Goal: Task Accomplishment & Management: Complete application form

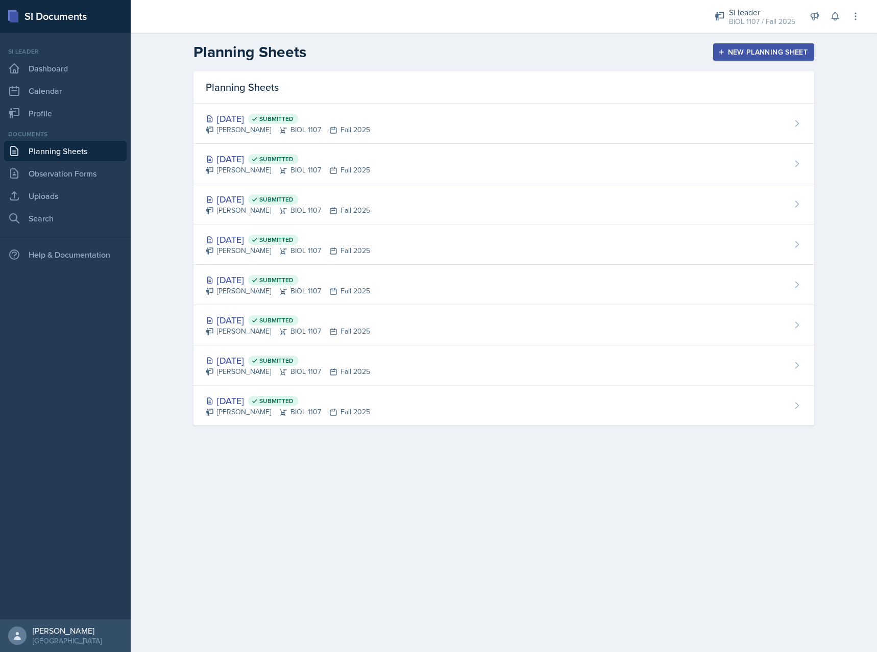
click at [759, 50] on div "New Planning Sheet" at bounding box center [764, 52] width 88 height 8
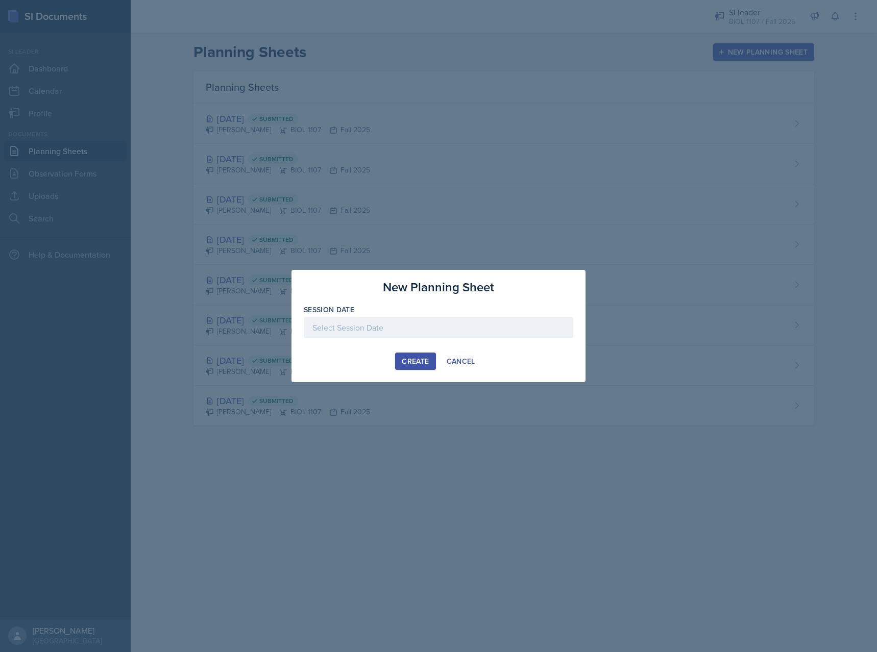
click at [348, 337] on div at bounding box center [438, 327] width 269 height 21
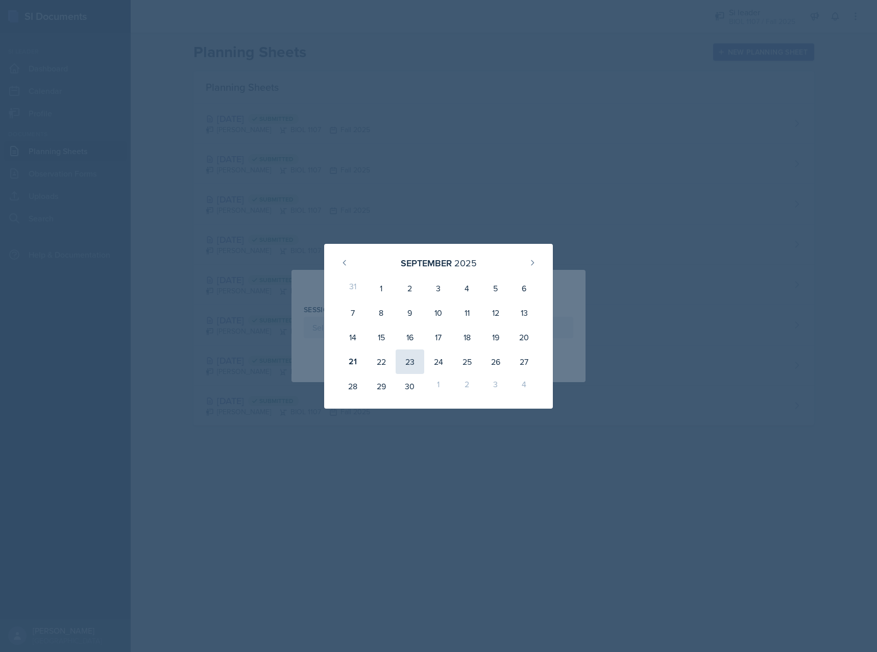
click at [403, 357] on div "23" at bounding box center [410, 362] width 29 height 24
type input "[DATE]"
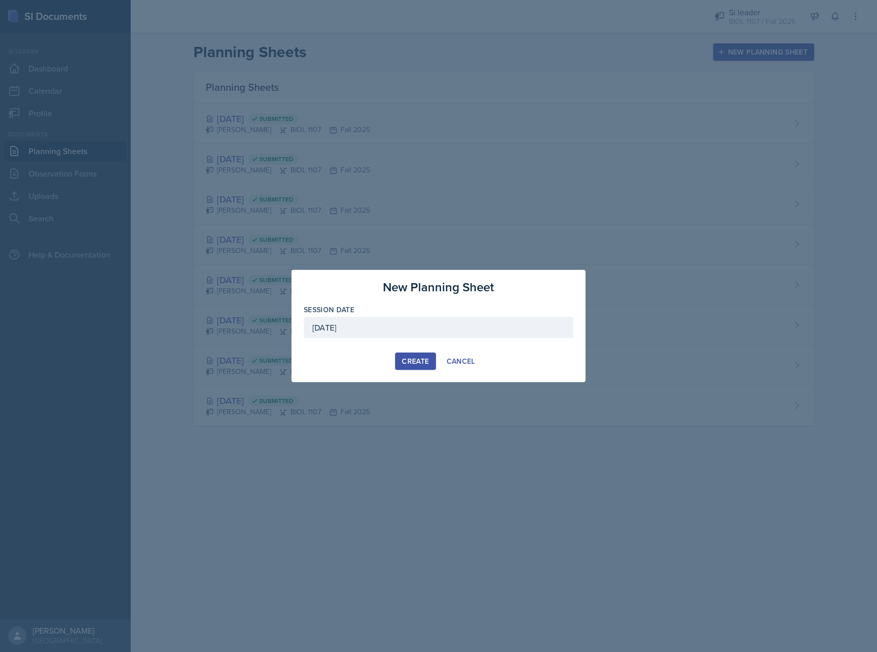
click at [415, 365] on div "Create" at bounding box center [415, 361] width 27 height 8
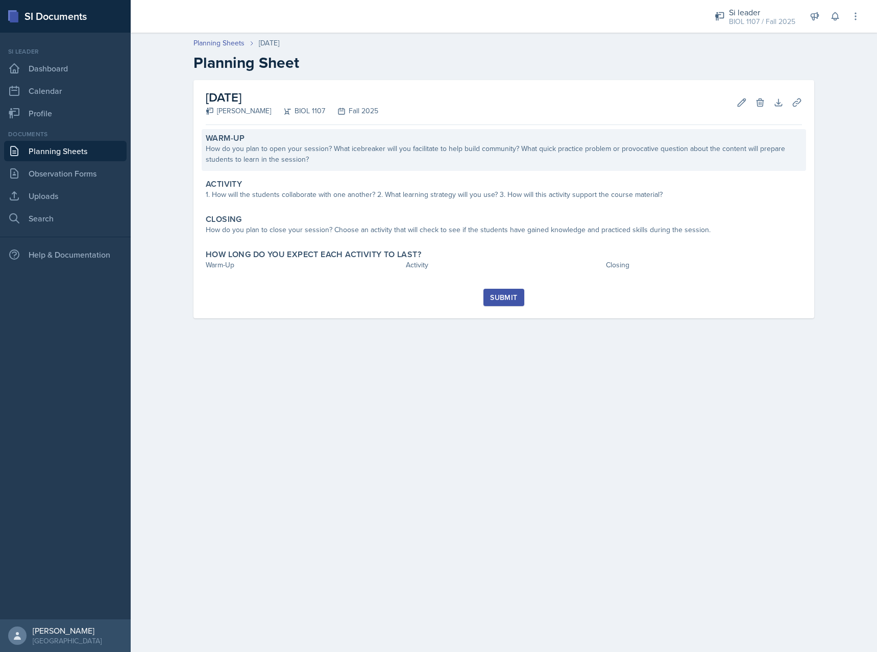
click at [376, 162] on div "How do you plan to open your session? What icebreaker will you facilitate to he…" at bounding box center [504, 153] width 596 height 21
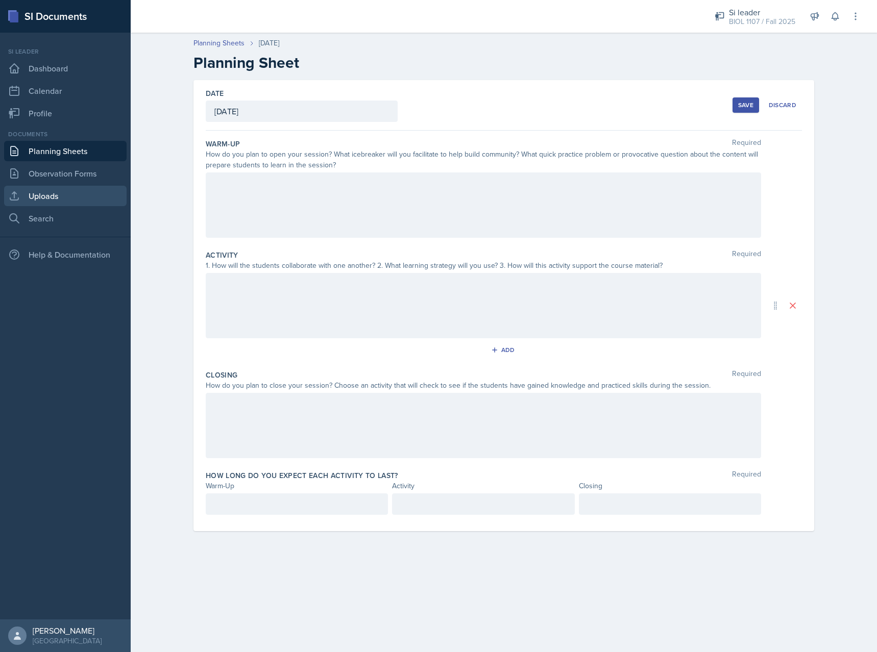
click at [55, 193] on link "Uploads" at bounding box center [65, 196] width 122 height 20
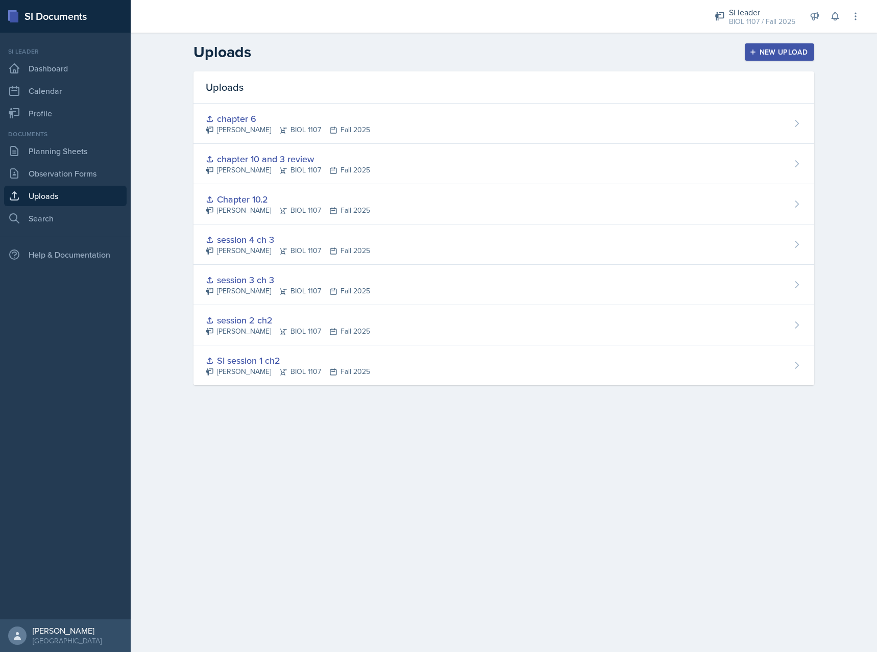
click at [770, 54] on div "New Upload" at bounding box center [779, 52] width 57 height 8
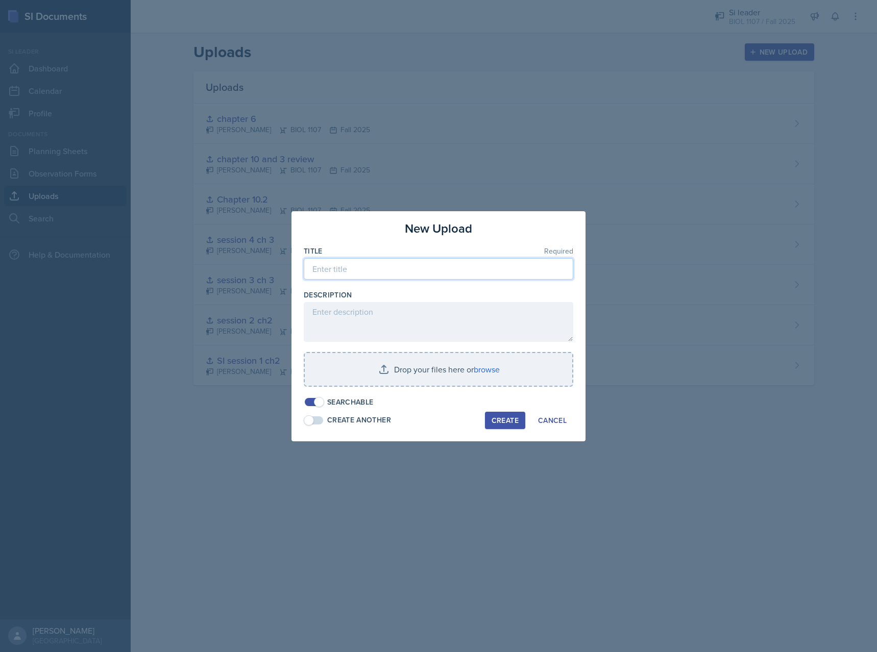
click at [436, 274] on input at bounding box center [438, 268] width 269 height 21
type input "s"
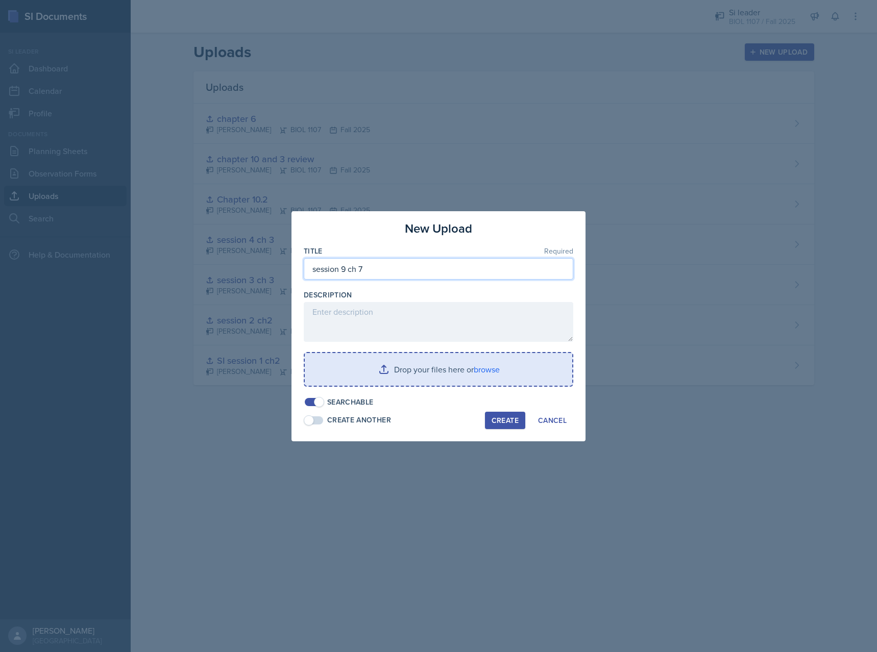
type input "session 9 ch 7"
click at [478, 376] on input "file" at bounding box center [438, 369] width 267 height 33
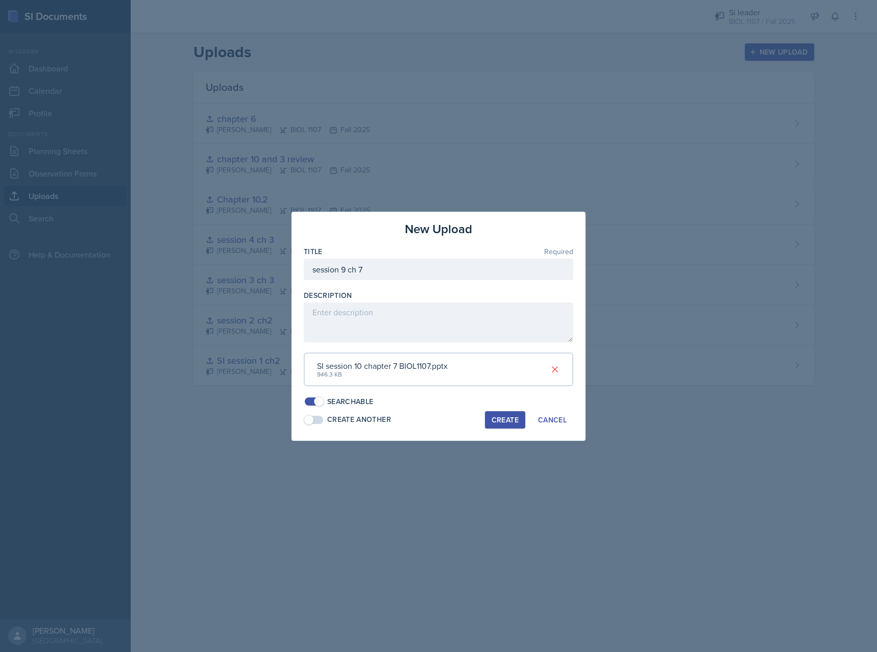
click at [339, 571] on div at bounding box center [438, 326] width 877 height 652
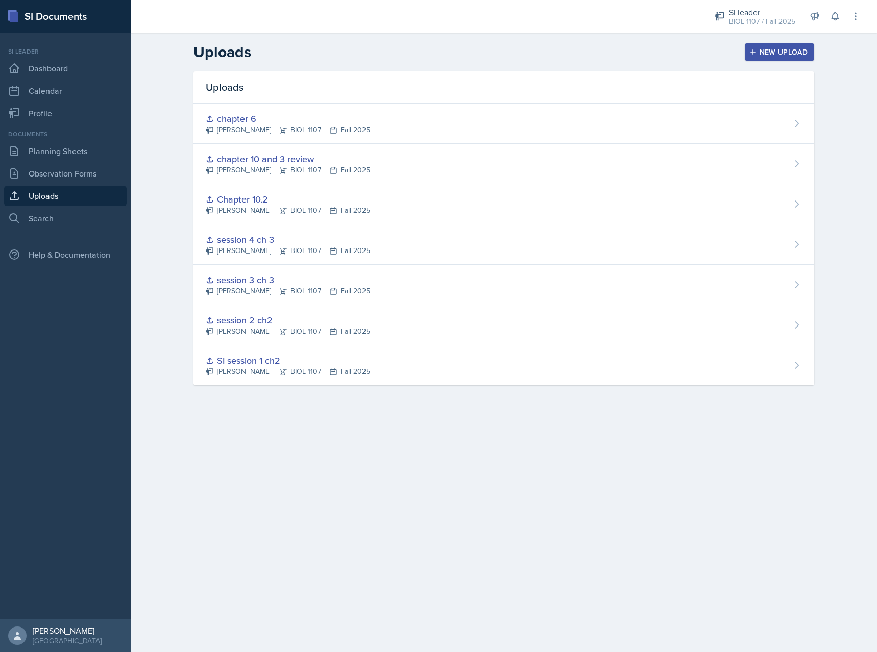
click at [768, 48] on div "New Upload" at bounding box center [779, 52] width 57 height 8
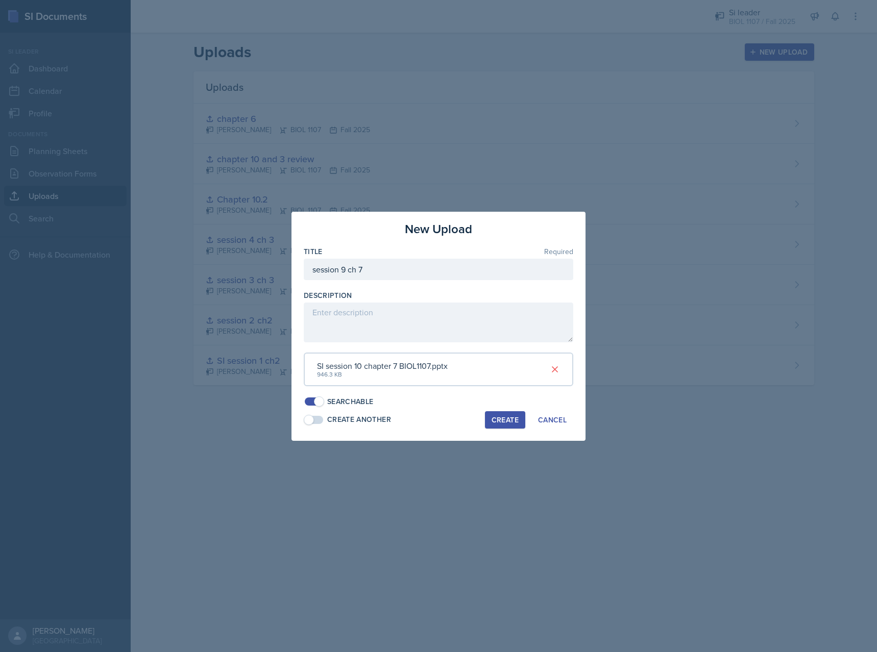
click at [506, 426] on button "Create" at bounding box center [505, 419] width 40 height 17
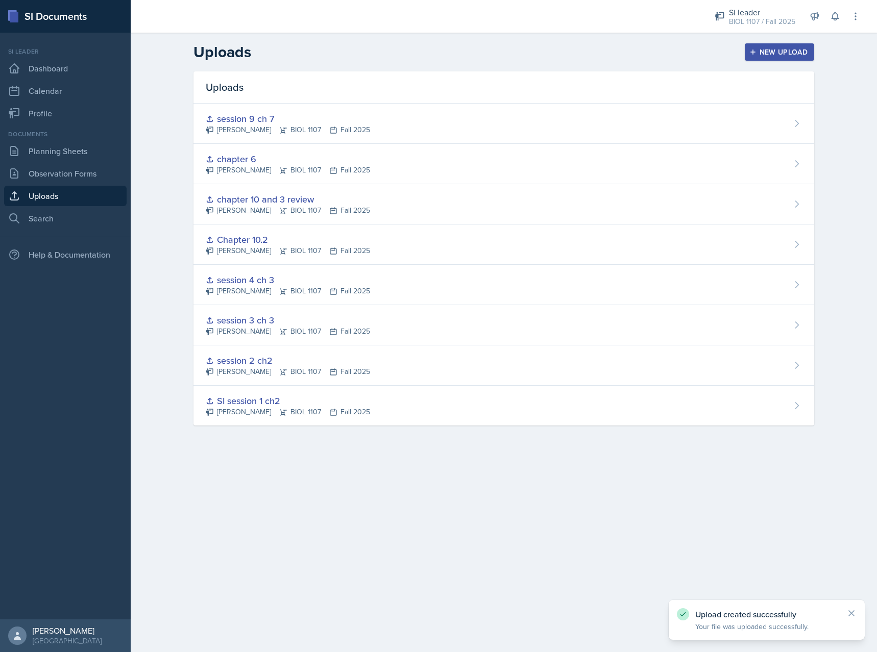
click at [764, 53] on div "New Upload" at bounding box center [779, 52] width 57 height 8
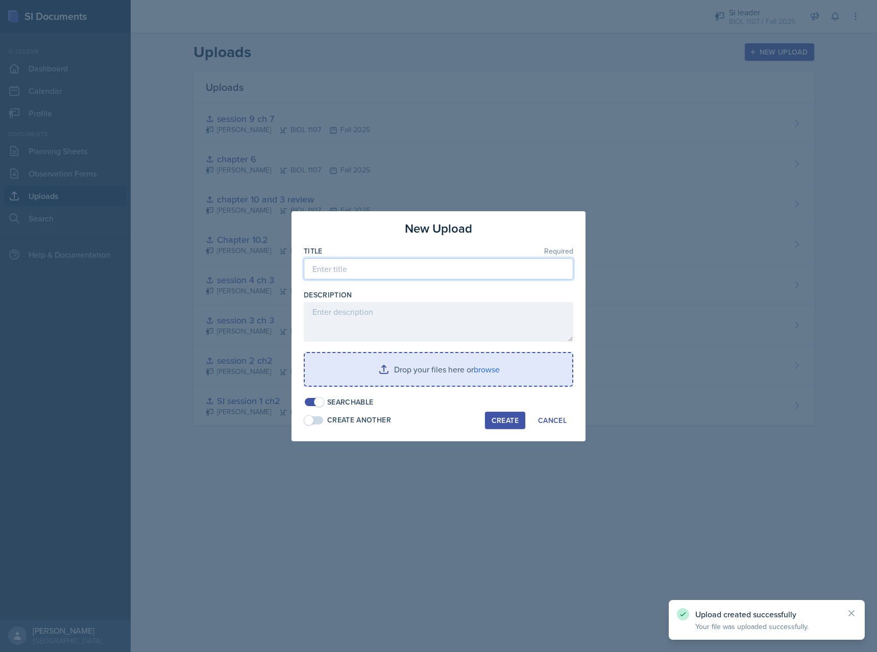
click at [370, 273] on input at bounding box center [438, 268] width 269 height 21
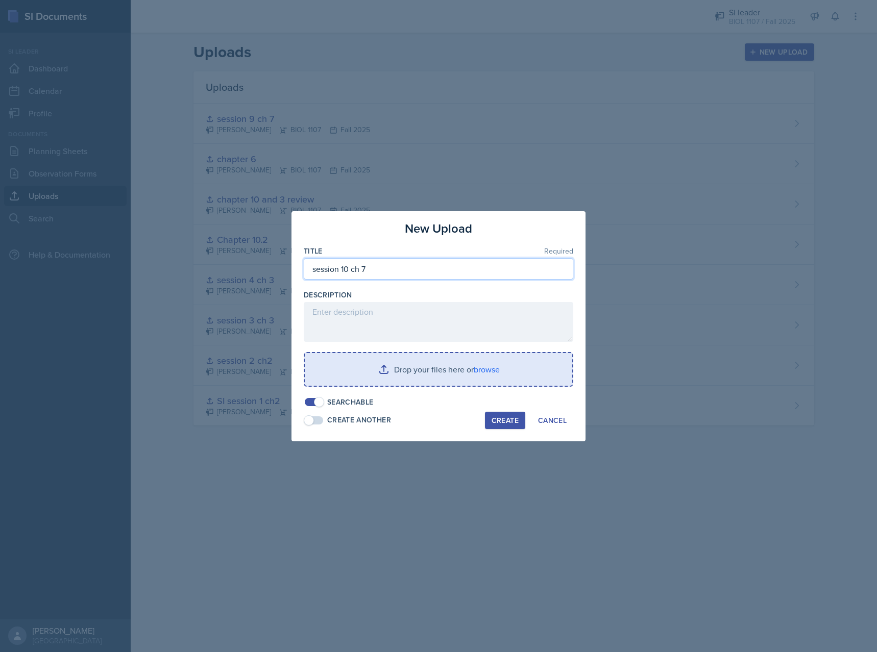
type input "session 10 ch 7"
click at [408, 359] on input "file" at bounding box center [438, 369] width 267 height 33
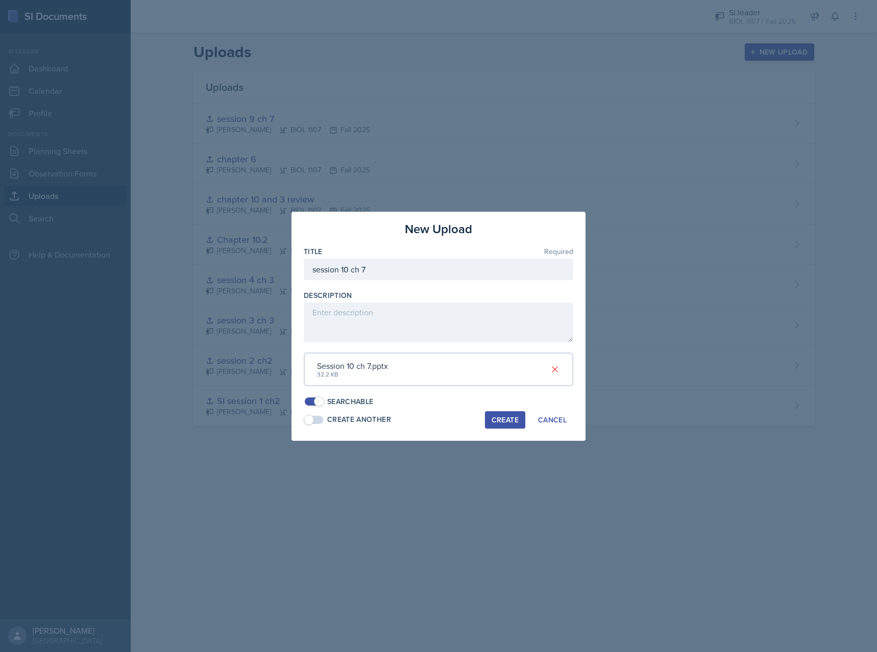
click at [496, 421] on div "Create" at bounding box center [504, 420] width 27 height 8
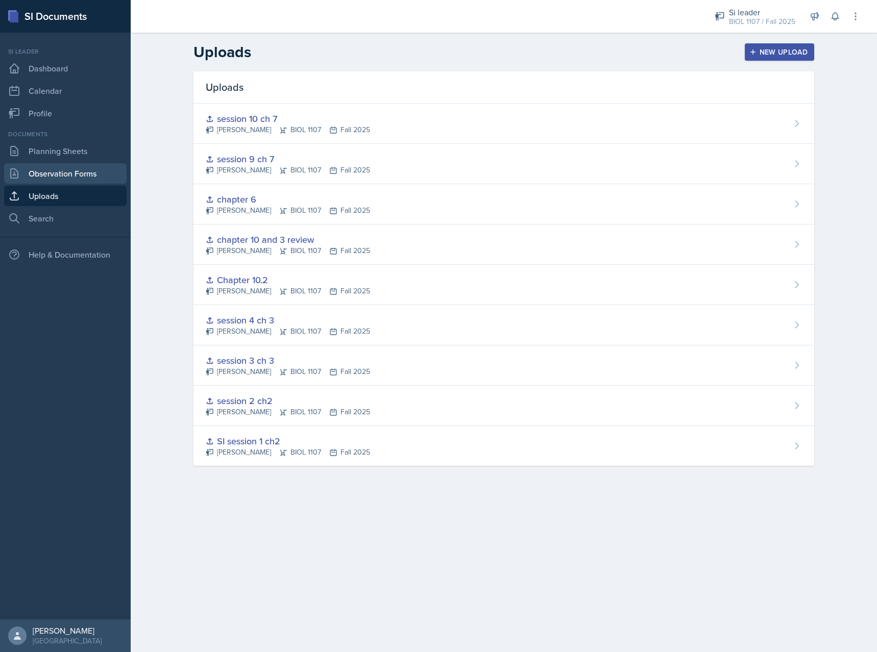
click at [102, 176] on link "Observation Forms" at bounding box center [65, 173] width 122 height 20
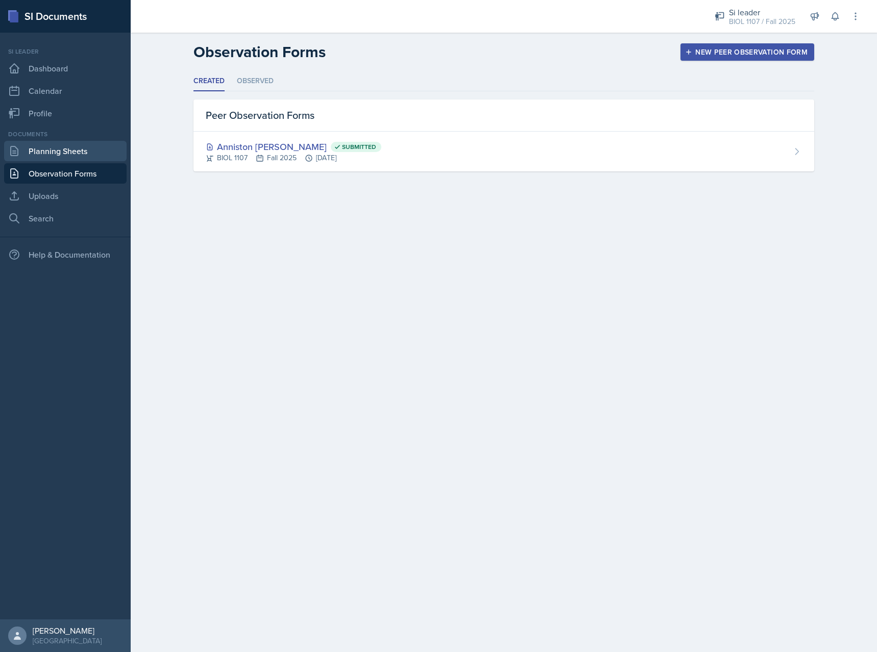
click at [88, 155] on link "Planning Sheets" at bounding box center [65, 151] width 122 height 20
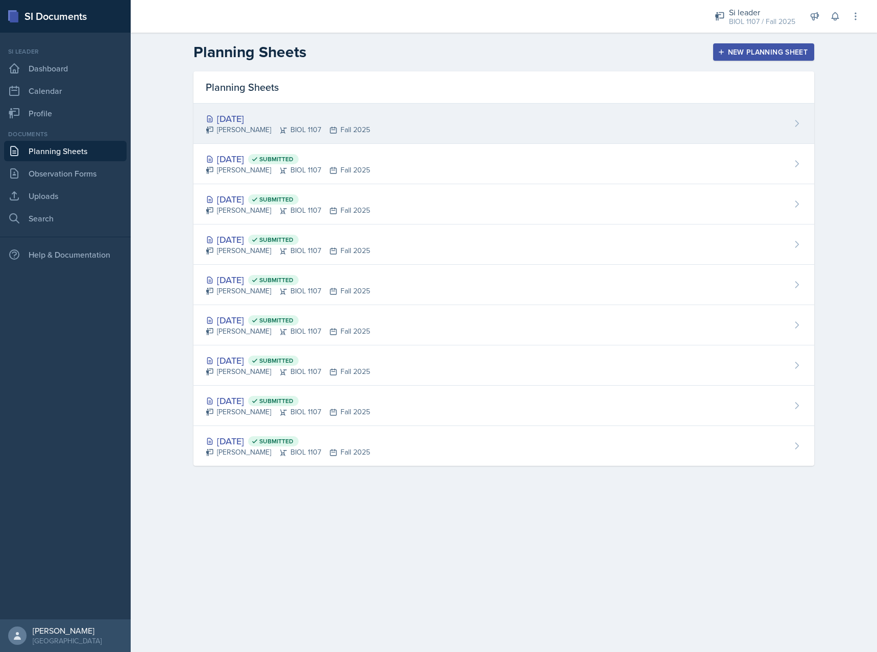
click at [362, 114] on div "[DATE]" at bounding box center [288, 119] width 164 height 14
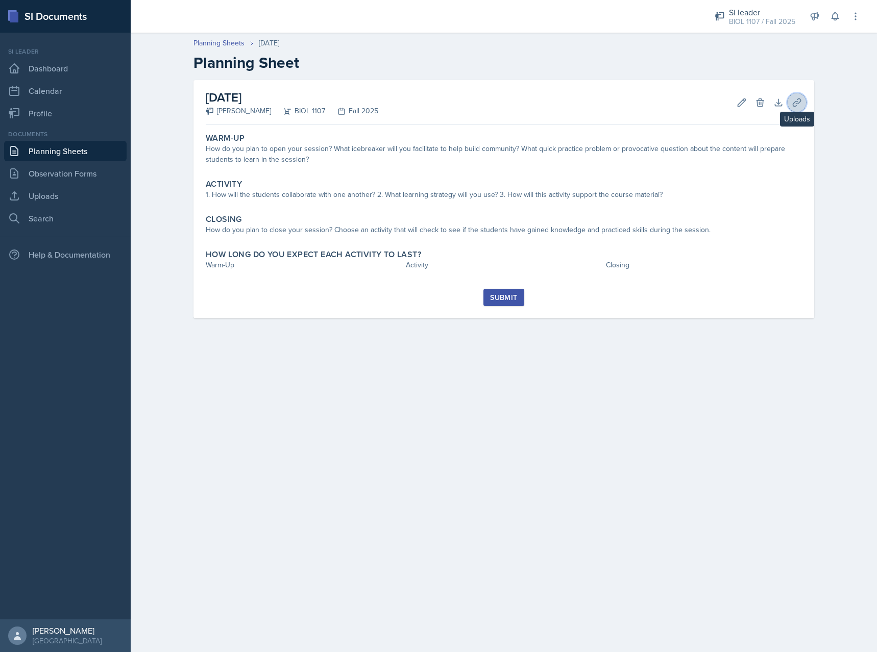
click at [794, 104] on icon at bounding box center [797, 103] width 8 height 8
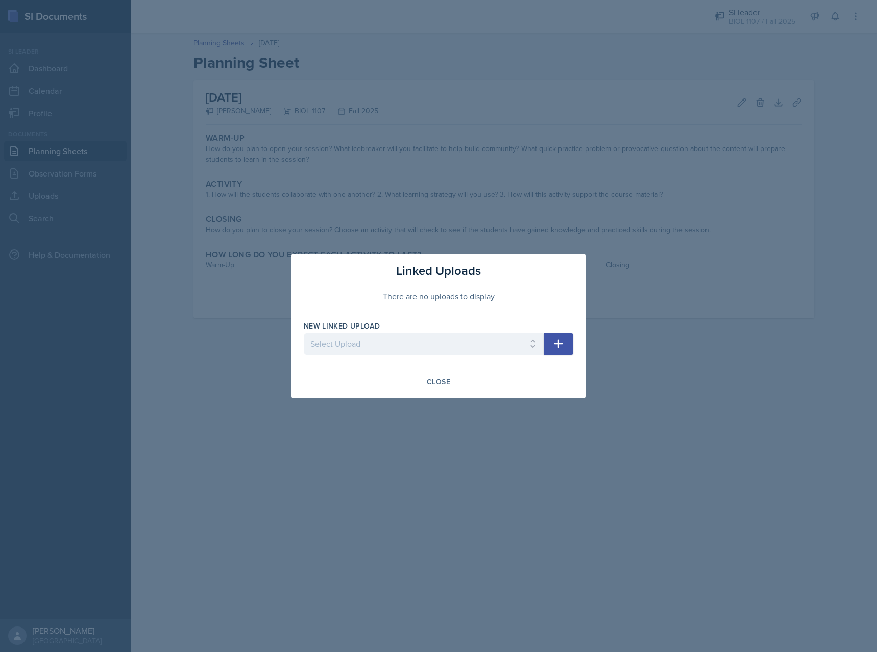
drag, startPoint x: 449, startPoint y: 332, endPoint x: 439, endPoint y: 345, distance: 15.7
click at [447, 335] on div "New Linked Upload Select Upload SI session 1 ch2 session 2 ch2 session 3 ch 3 s…" at bounding box center [424, 343] width 240 height 44
click at [304, 333] on select "Select Upload SI session 1 ch2 session 2 ch2 session 3 ch 3 session 4 ch 3 Chap…" at bounding box center [424, 343] width 240 height 21
select select "50d8dbeb-fda0-4251-a9cc-987af25c9b8f"
click option "session 9 ch 7" at bounding box center [0, 0] width 0 height 0
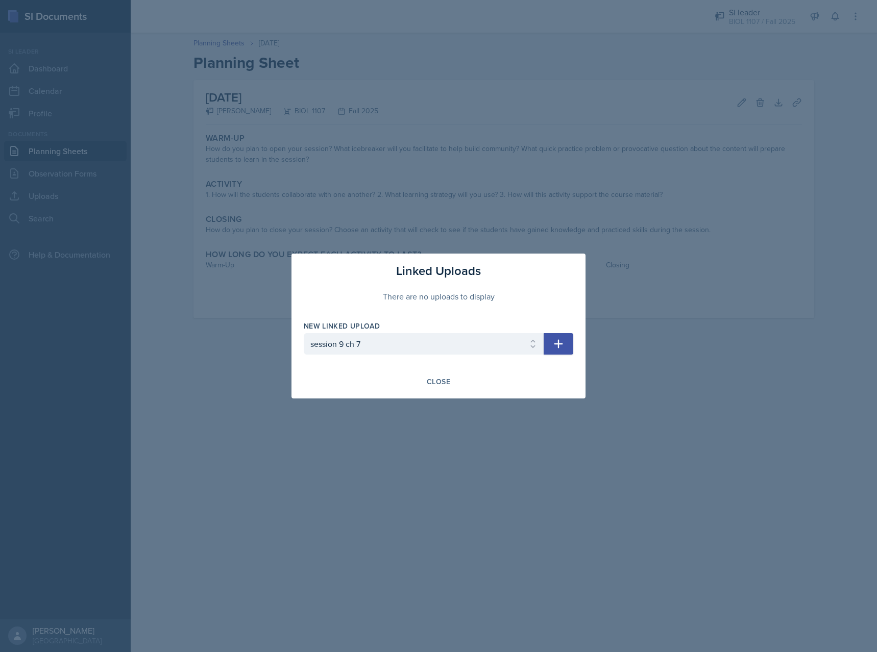
click at [561, 346] on icon "button" at bounding box center [558, 344] width 12 height 12
select select
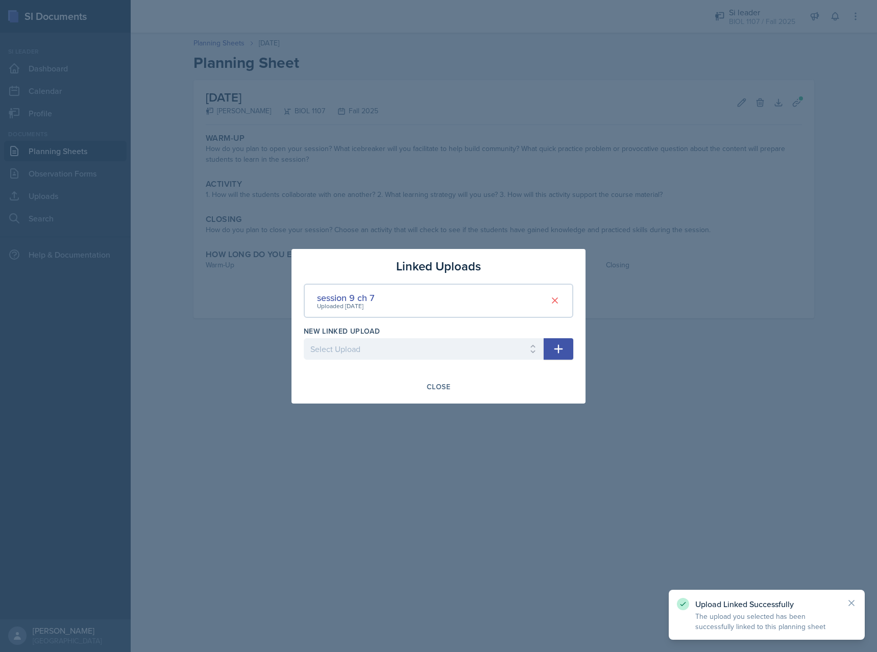
click at [637, 315] on div at bounding box center [438, 326] width 877 height 652
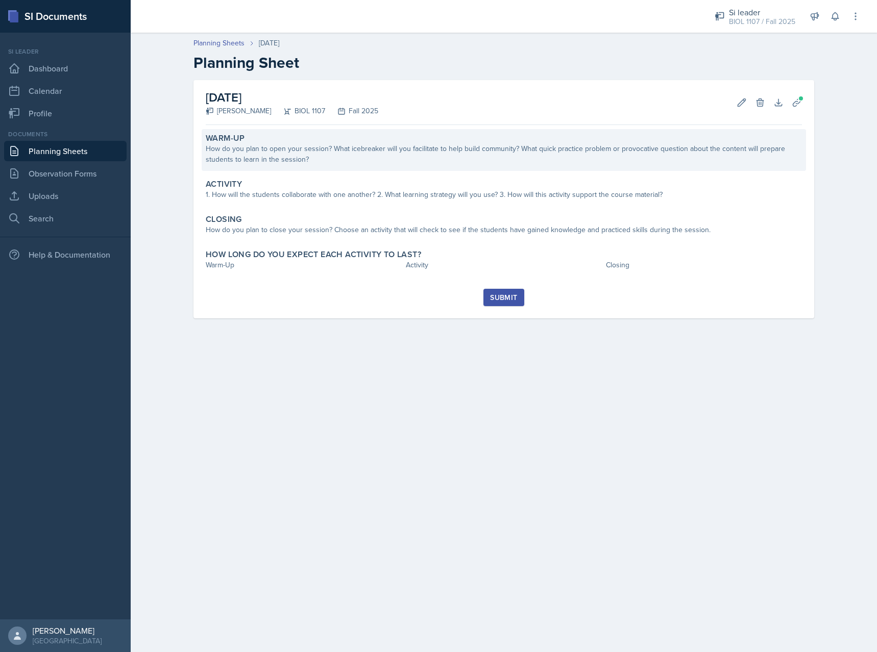
click at [536, 149] on div "How do you plan to open your session? What icebreaker will you facilitate to he…" at bounding box center [504, 153] width 596 height 21
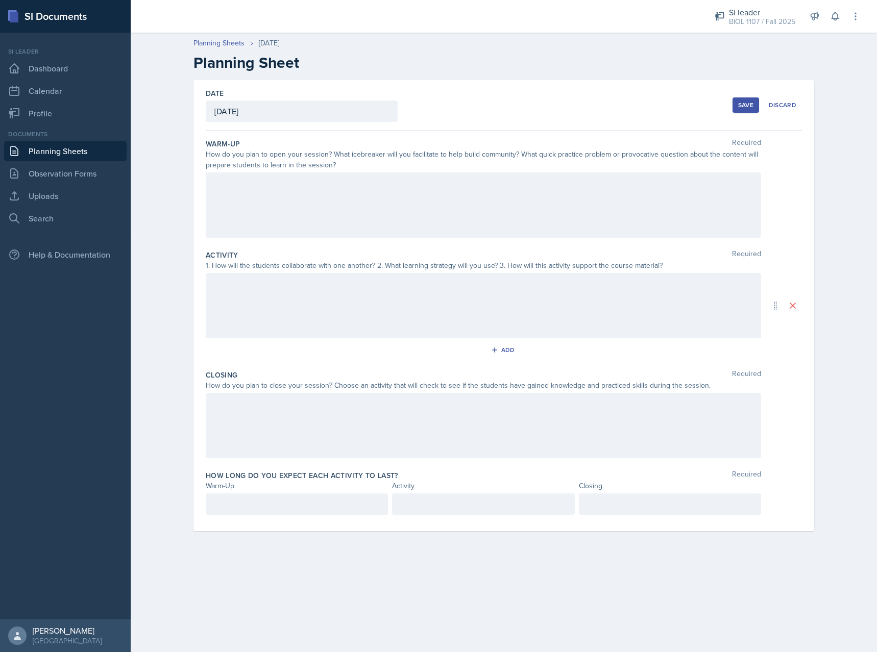
click at [408, 191] on div at bounding box center [483, 205] width 555 height 65
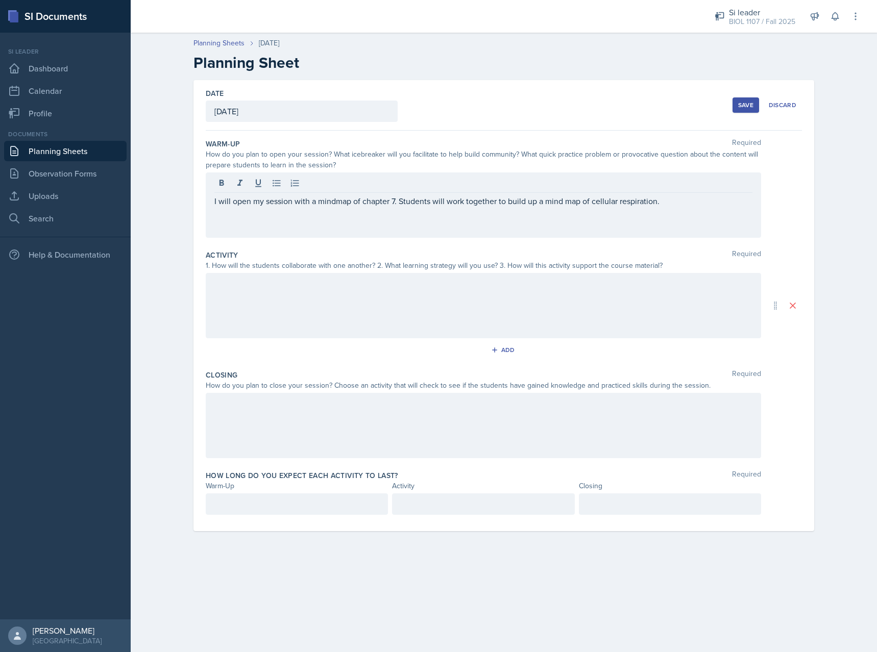
click at [374, 313] on div at bounding box center [483, 305] width 555 height 65
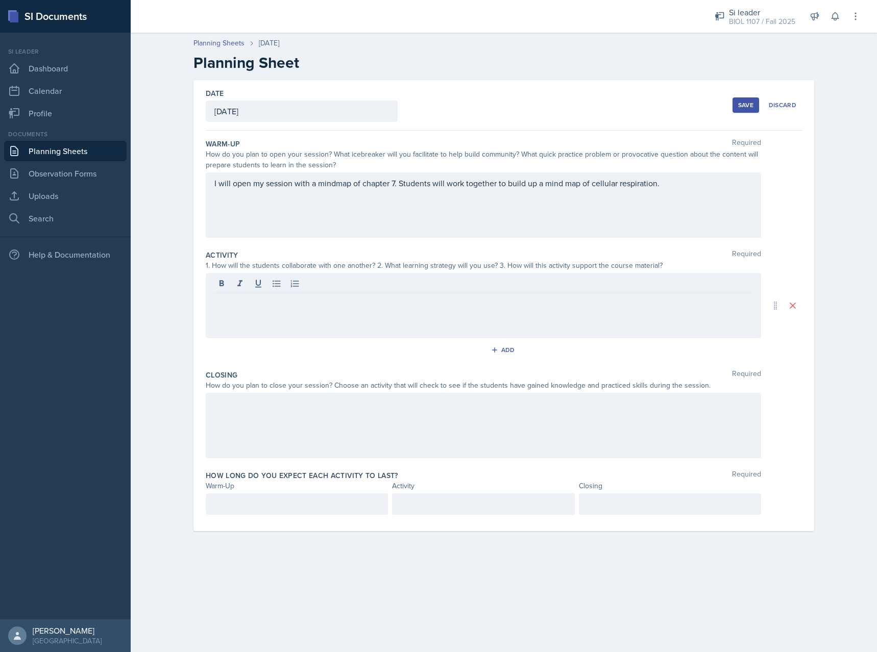
click at [330, 319] on div at bounding box center [483, 305] width 555 height 65
click at [345, 306] on p at bounding box center [483, 302] width 538 height 12
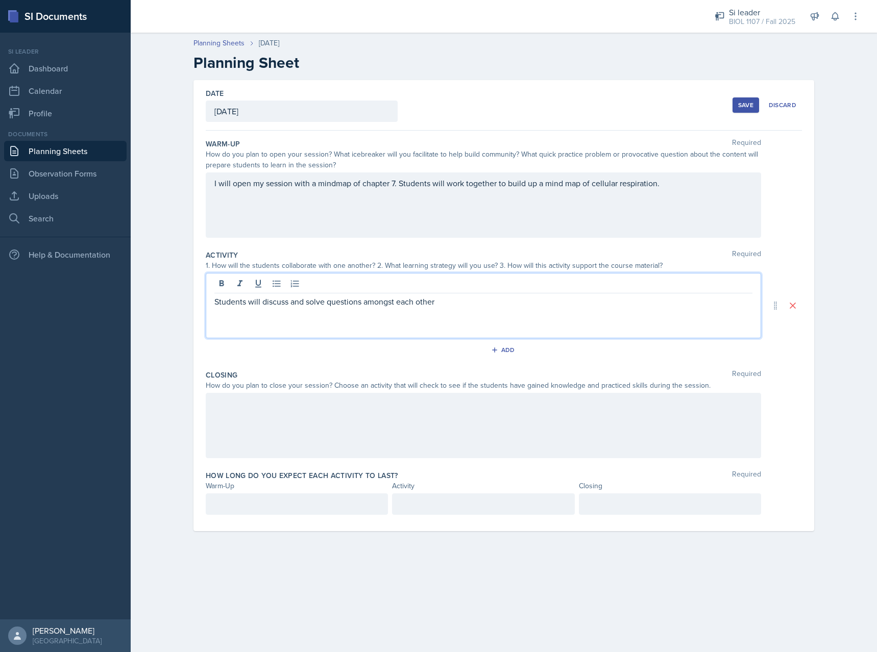
click at [674, 176] on div "I will open my session with a mindmap of chapter 7. Students will work together…" at bounding box center [483, 205] width 555 height 65
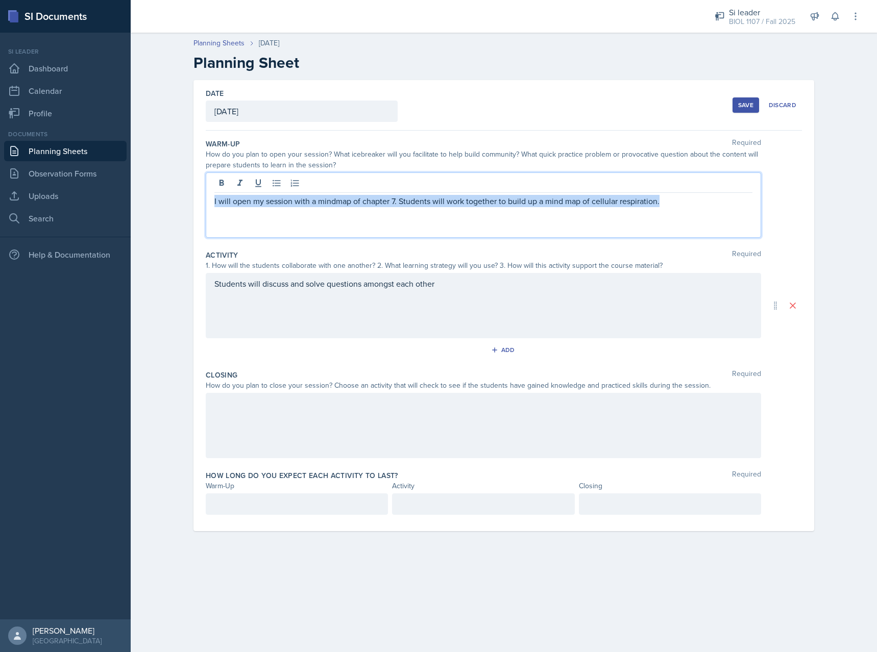
drag, startPoint x: 686, startPoint y: 204, endPoint x: 92, endPoint y: 191, distance: 594.2
click at [206, 191] on div "I will open my session with a mindmap of chapter 7. Students will work together…" at bounding box center [483, 205] width 555 height 65
copy p "I will open my session with a mindmap of chapter 7. Students will work together…"
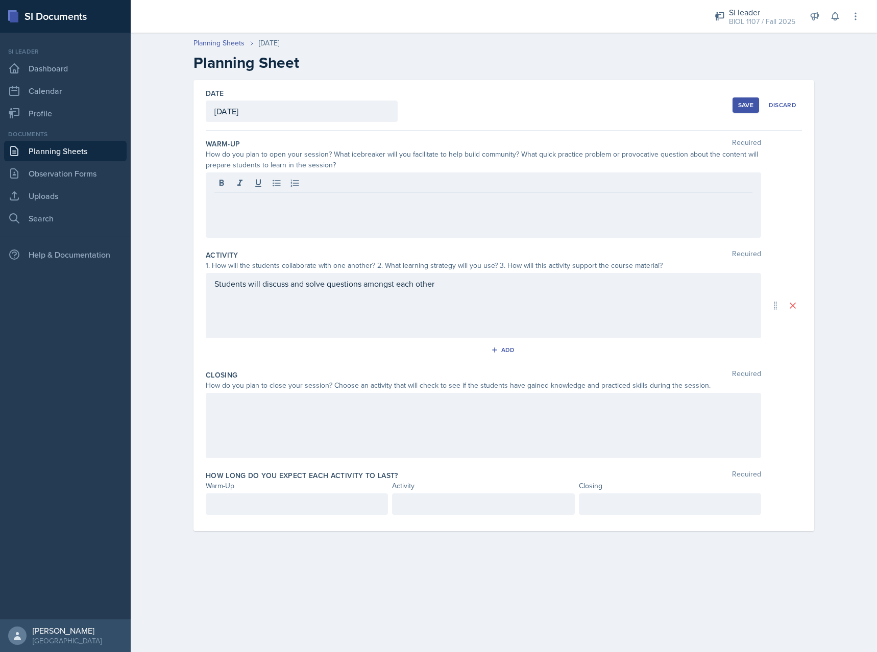
click at [426, 223] on div at bounding box center [483, 205] width 555 height 65
click at [566, 232] on div at bounding box center [483, 205] width 555 height 65
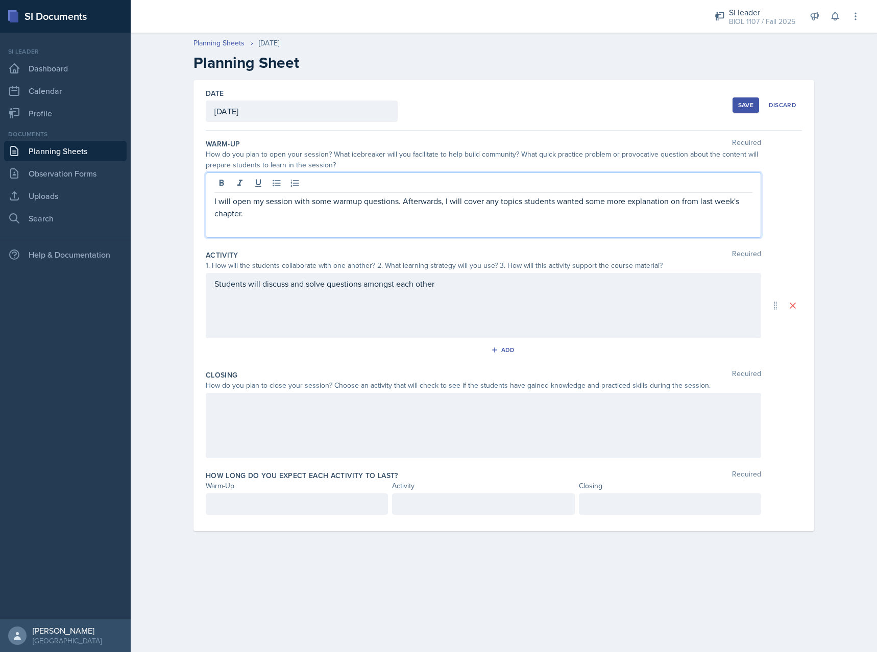
click at [511, 294] on div "Students will discuss and solve questions amongst each other" at bounding box center [483, 305] width 555 height 65
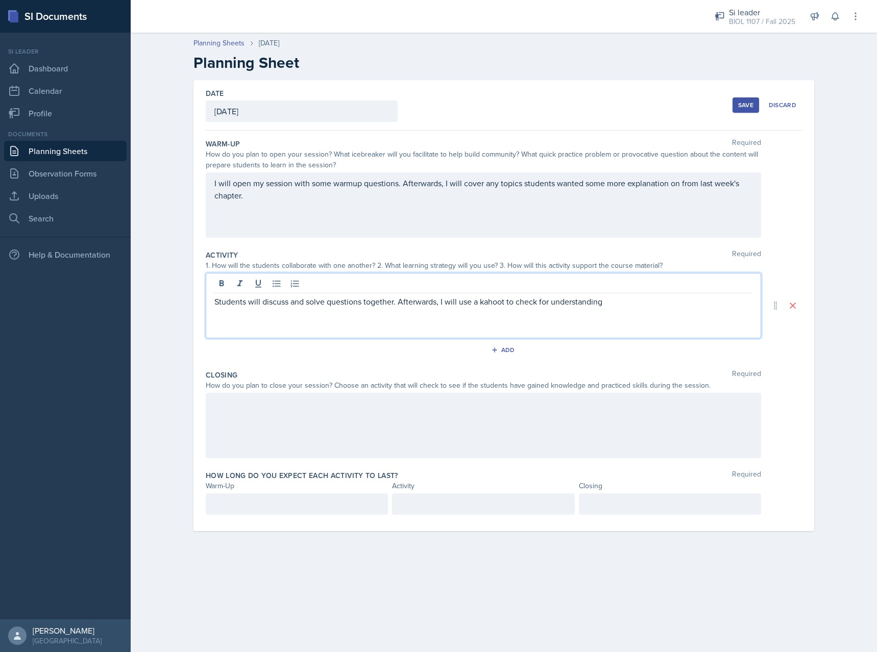
click at [394, 432] on div at bounding box center [483, 425] width 555 height 65
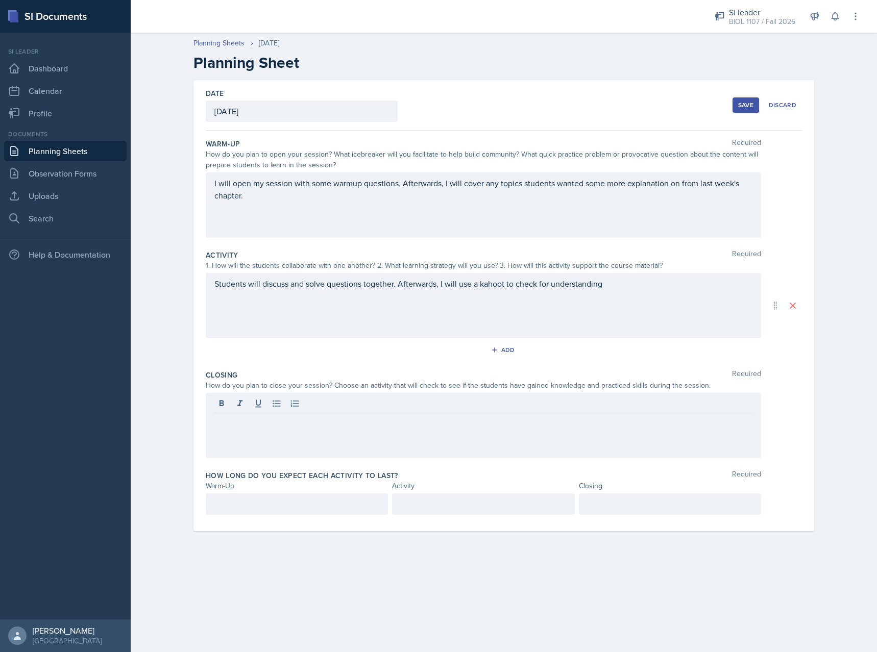
click at [616, 294] on div "Students will discuss and solve questions together. Afterwards, I will use a ka…" at bounding box center [483, 305] width 555 height 65
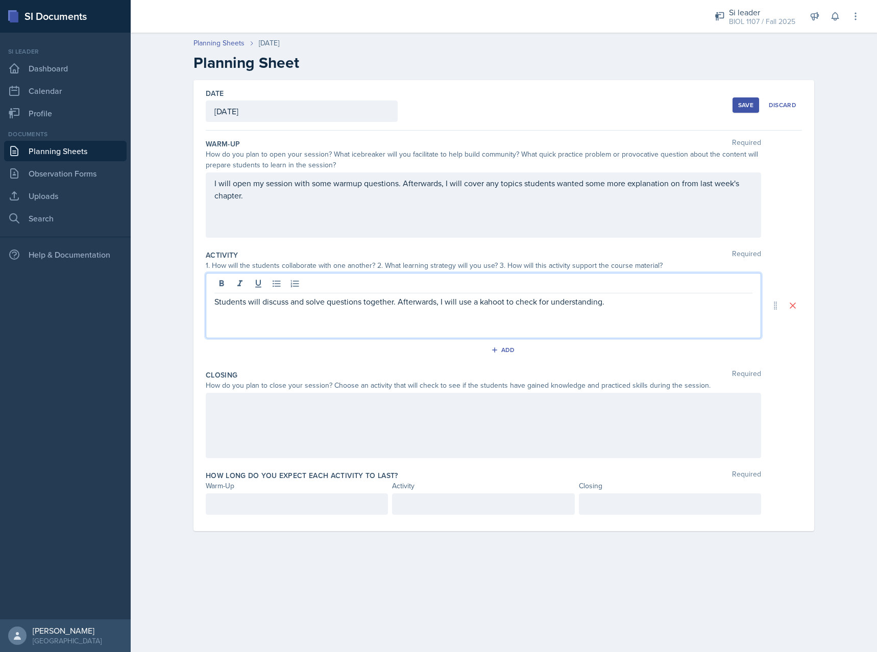
click at [502, 414] on div at bounding box center [483, 425] width 555 height 65
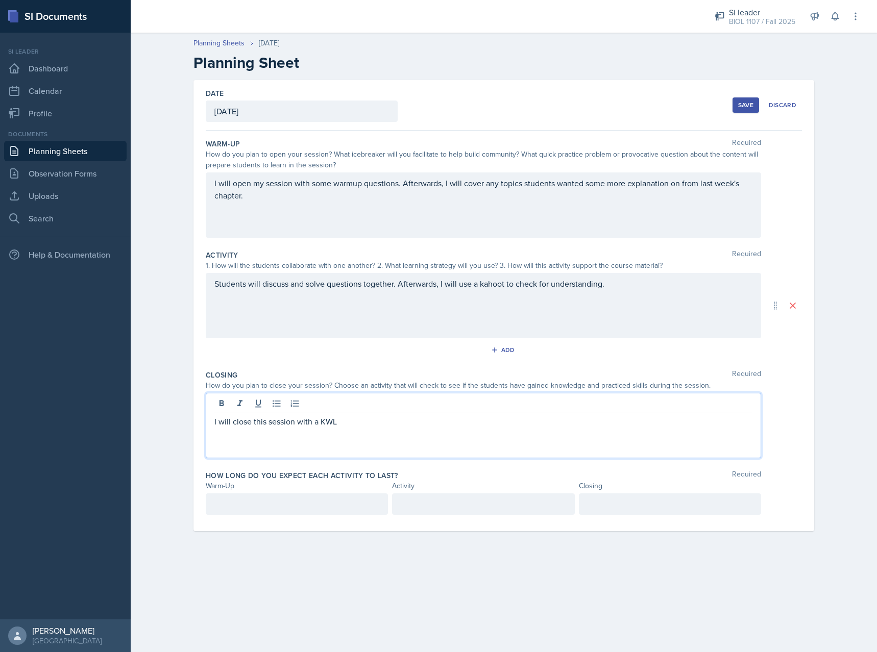
click at [327, 505] on div at bounding box center [297, 504] width 182 height 21
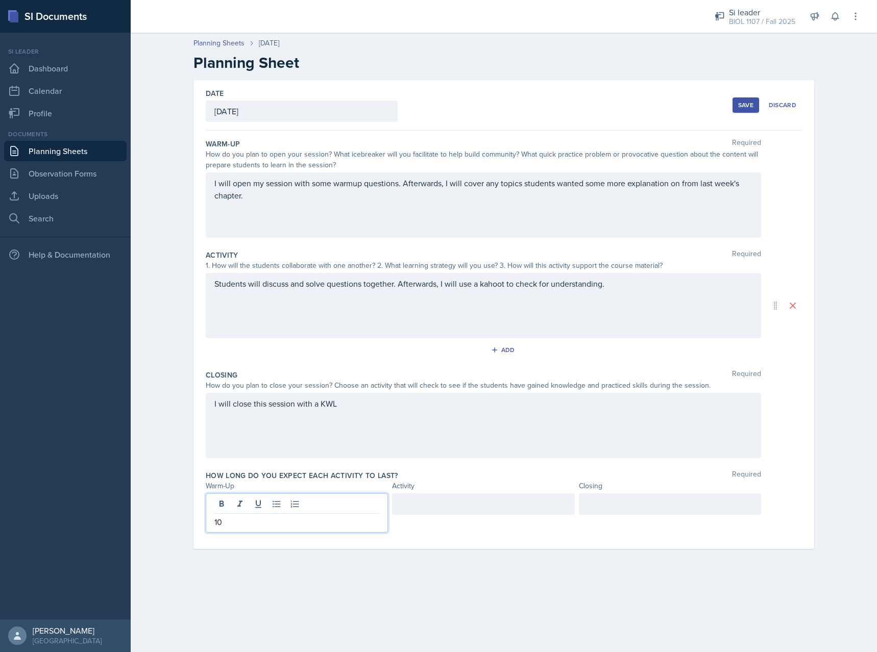
click at [453, 506] on div at bounding box center [483, 504] width 182 height 21
click at [647, 509] on div at bounding box center [670, 504] width 182 height 21
click at [645, 547] on div "Warm-Up Required How do you plan to open your session? What icebreaker will you…" at bounding box center [504, 340] width 596 height 419
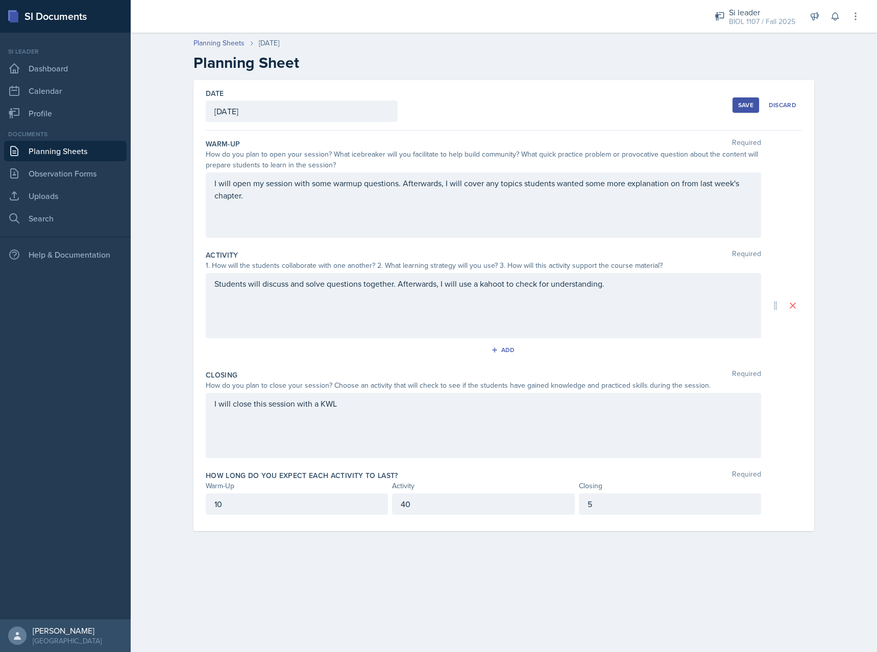
click at [750, 100] on button "Save" at bounding box center [745, 104] width 27 height 15
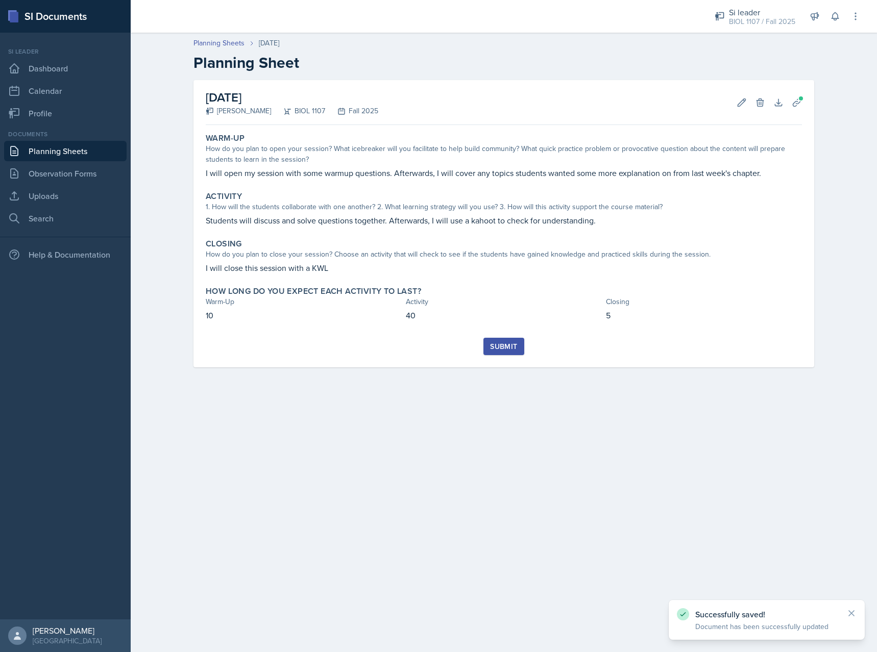
click at [512, 348] on div "Submit" at bounding box center [503, 346] width 27 height 8
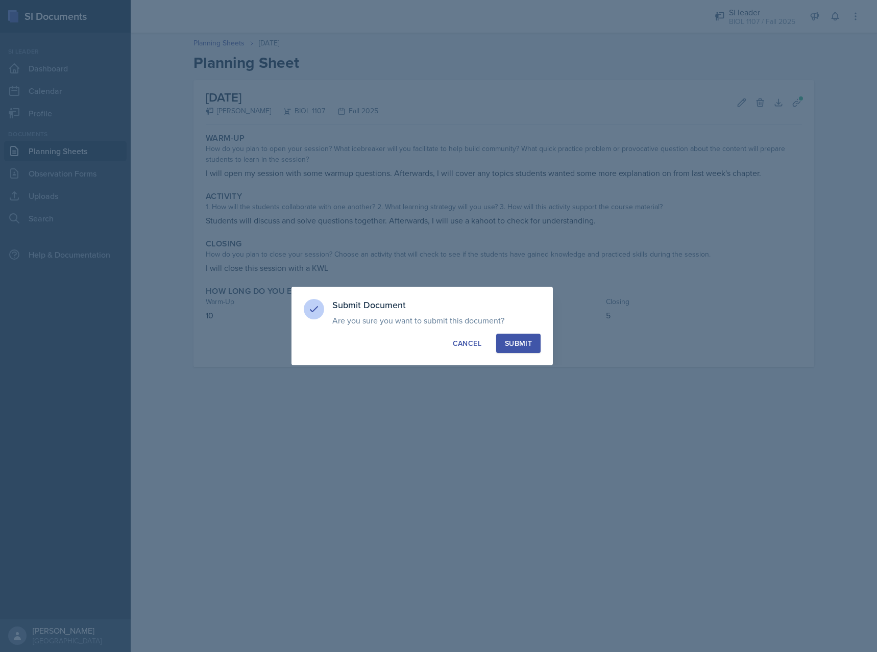
click at [522, 342] on div "Submit" at bounding box center [518, 343] width 27 height 10
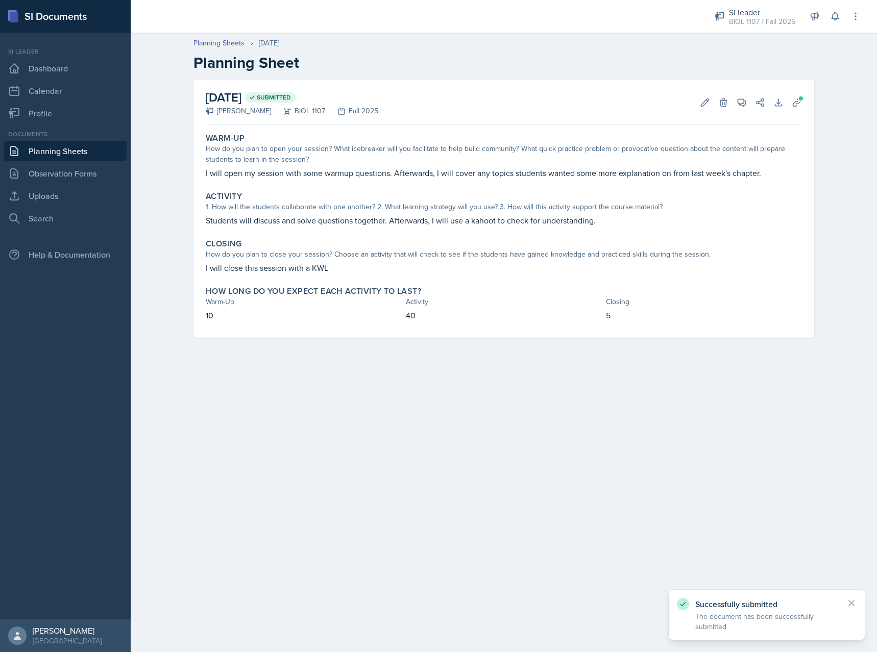
click at [64, 152] on link "Planning Sheets" at bounding box center [65, 151] width 122 height 20
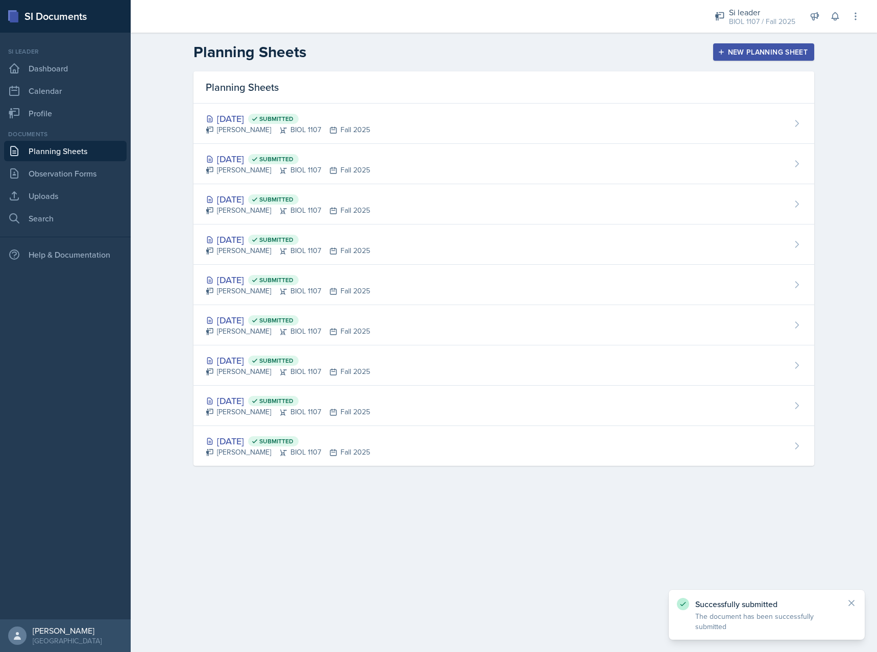
click at [773, 43] on div "Planning Sheets New Planning Sheet" at bounding box center [503, 52] width 653 height 18
click at [770, 48] on div "New Planning Sheet" at bounding box center [764, 52] width 88 height 8
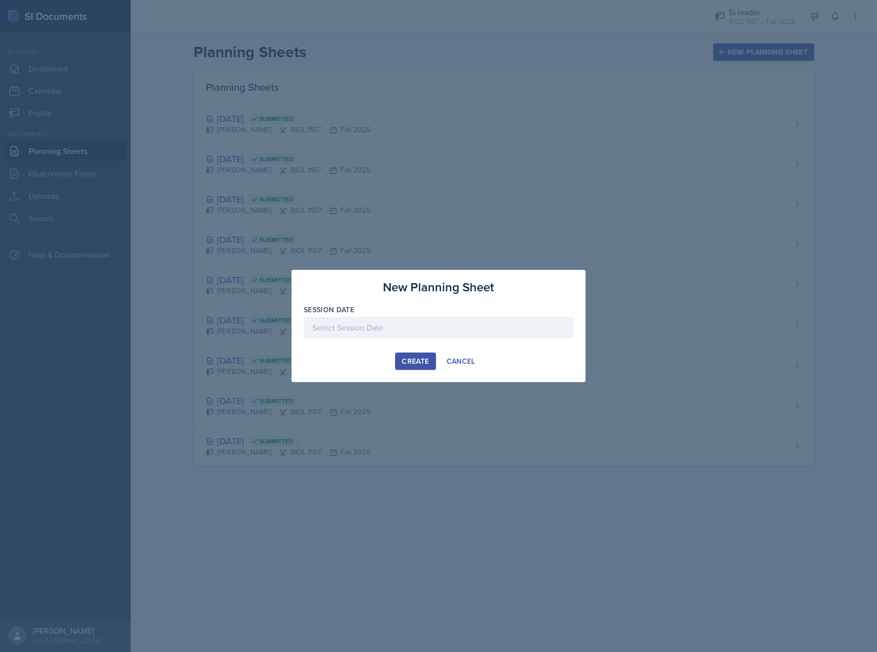
click at [463, 334] on div at bounding box center [438, 327] width 269 height 21
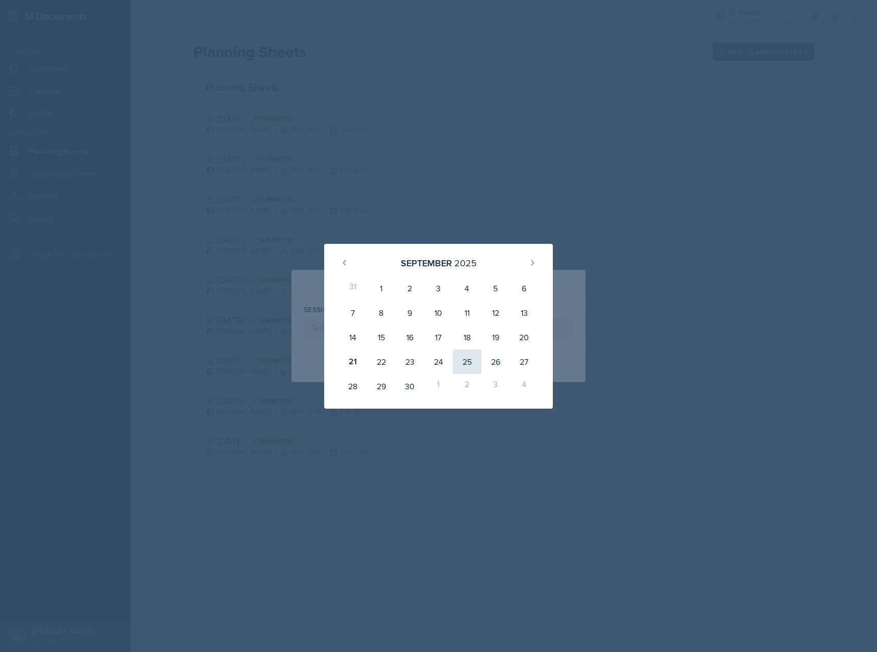
click at [474, 364] on div "25" at bounding box center [467, 362] width 29 height 24
type input "[DATE]"
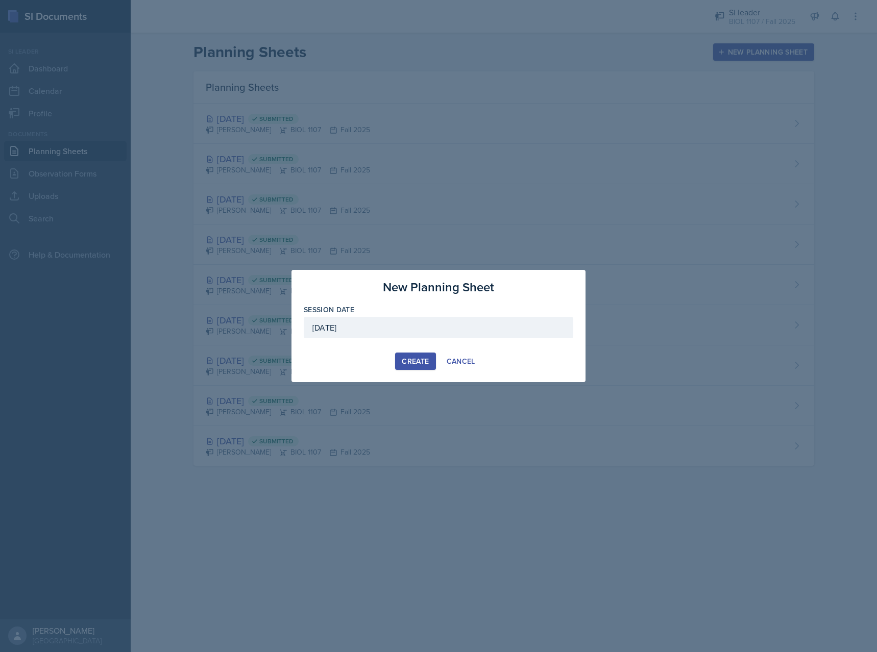
click at [424, 360] on div "Create" at bounding box center [415, 361] width 27 height 8
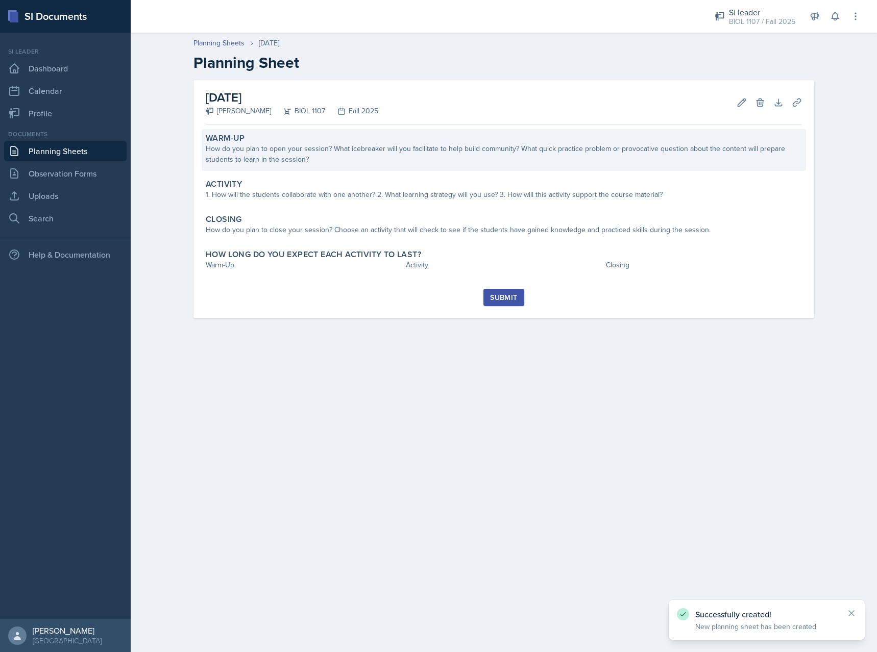
click at [398, 155] on div "How do you plan to open your session? What icebreaker will you facilitate to he…" at bounding box center [504, 153] width 596 height 21
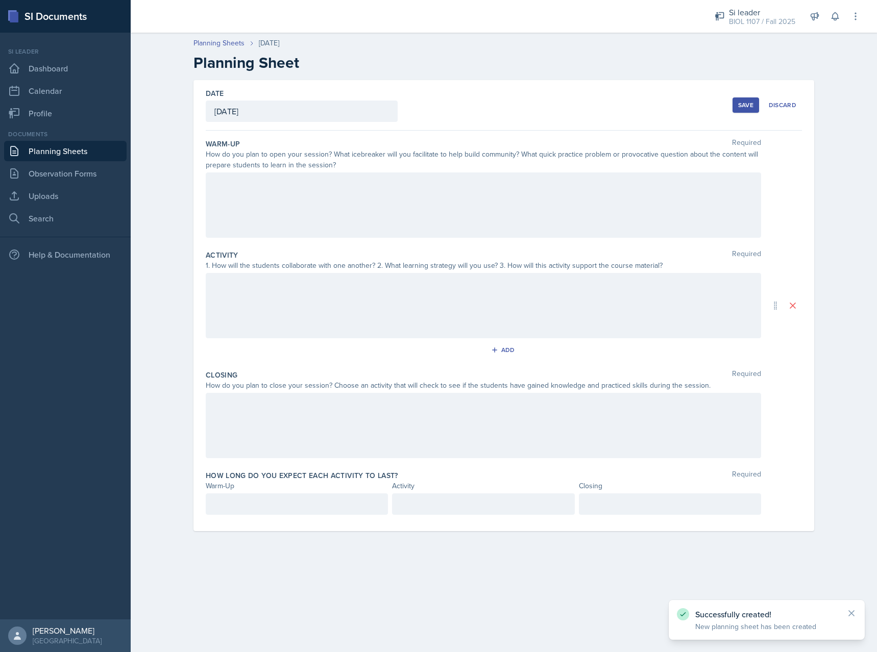
click at [388, 222] on div at bounding box center [483, 205] width 555 height 65
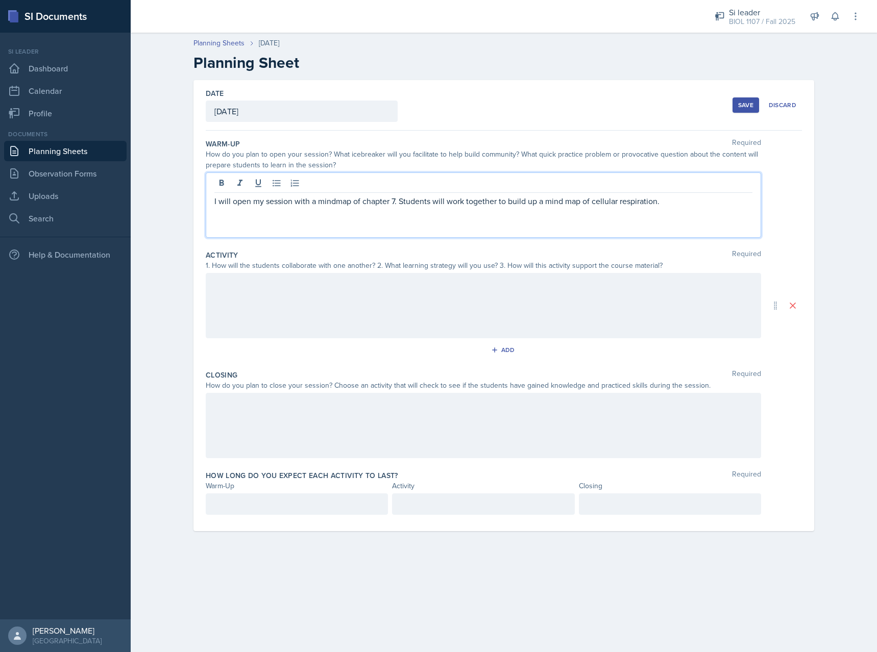
click at [321, 327] on div at bounding box center [483, 305] width 555 height 65
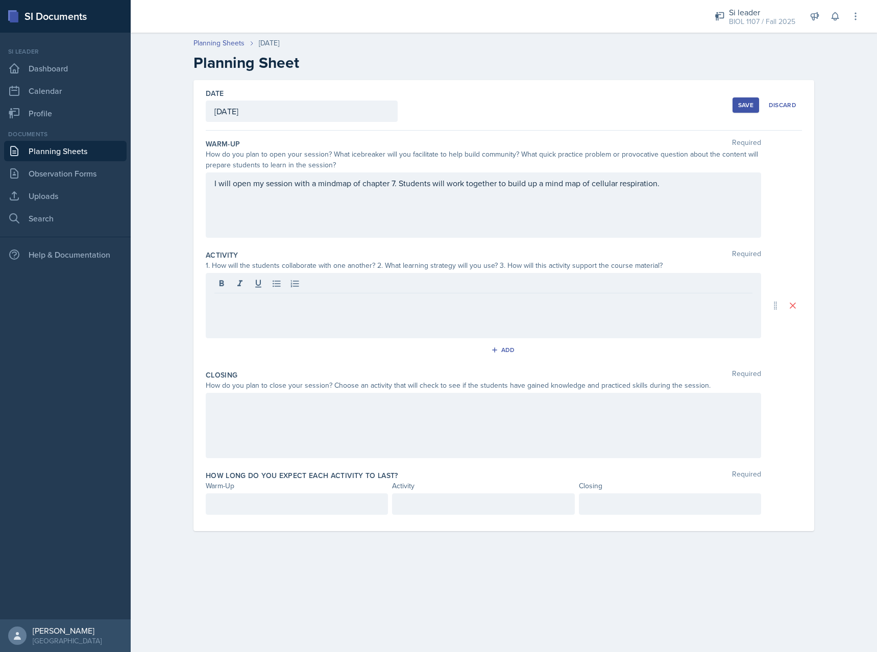
click at [693, 193] on div "I will open my session with a mindmap of chapter 7. Students will work together…" at bounding box center [483, 205] width 555 height 65
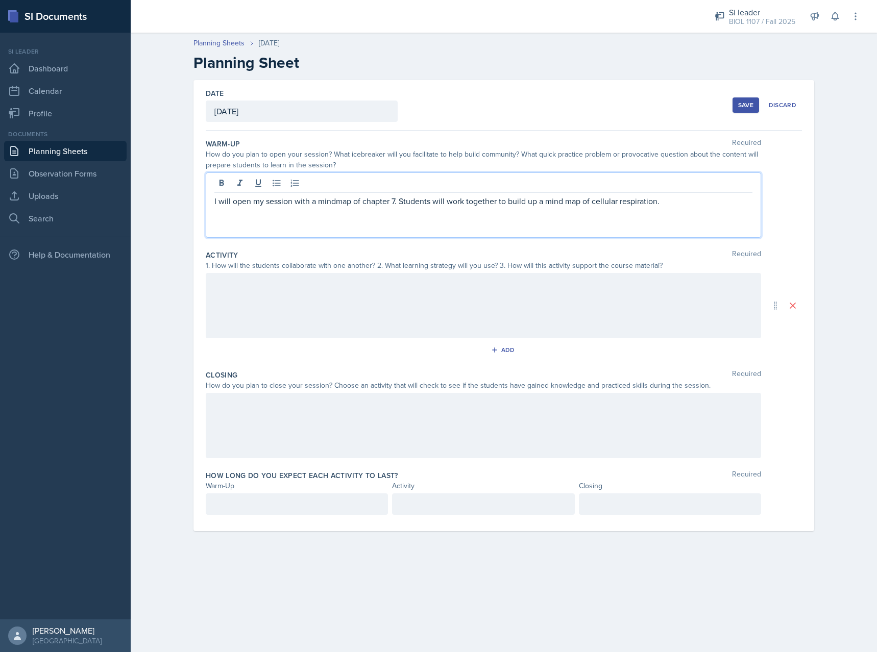
click at [685, 198] on p "I will open my session with a mindmap of chapter 7. Students will work together…" at bounding box center [483, 201] width 538 height 12
click at [398, 205] on p "I will open my session with a mindmap of chapter 7. Students will work together…" at bounding box center [483, 201] width 538 height 12
click at [306, 217] on p "I will open my session with a mindmap of chapter 7 using the whiteboard program…" at bounding box center [483, 207] width 538 height 24
click at [296, 297] on div at bounding box center [483, 305] width 555 height 65
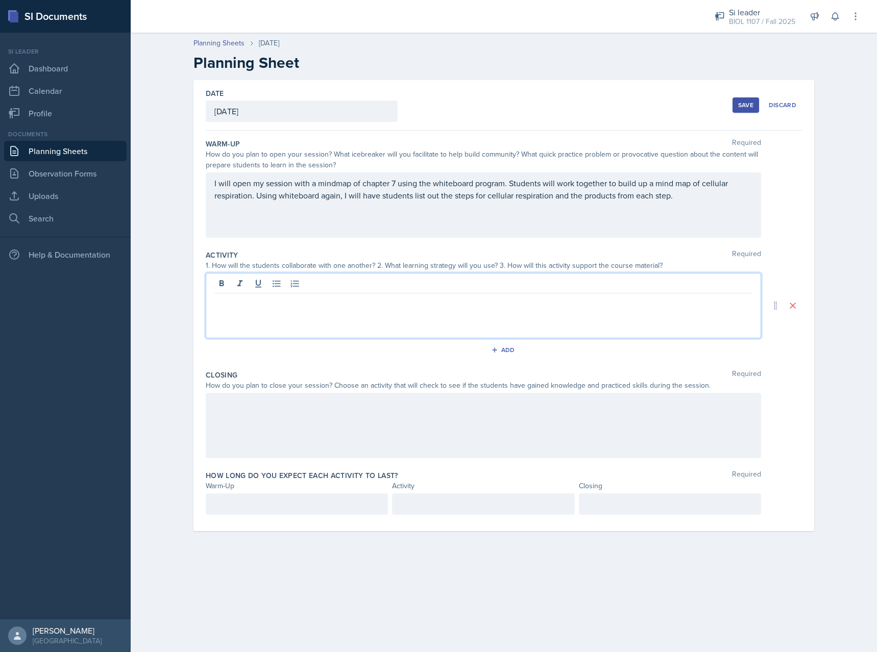
click at [313, 506] on div at bounding box center [297, 504] width 182 height 21
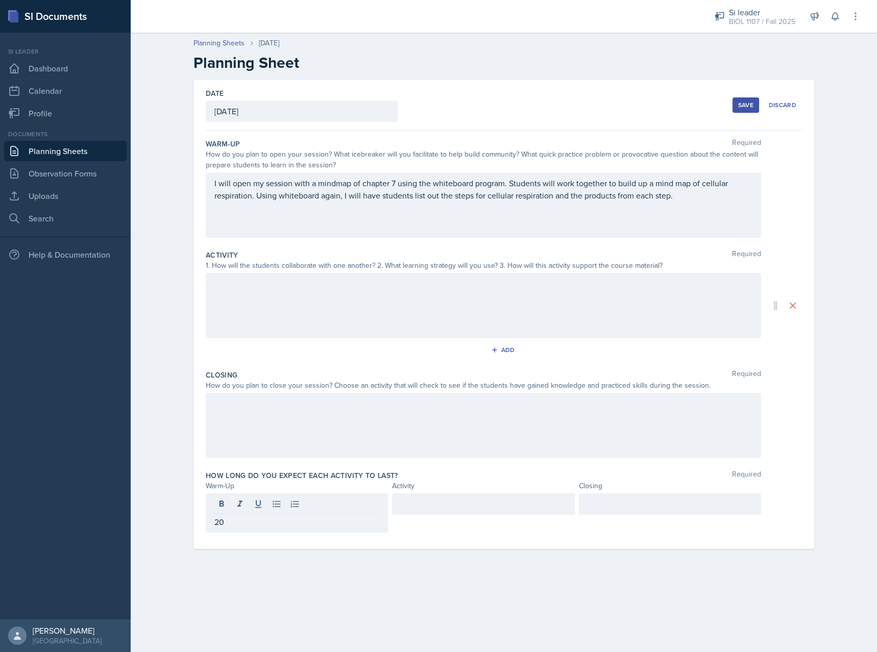
click at [467, 515] on div at bounding box center [483, 513] width 182 height 39
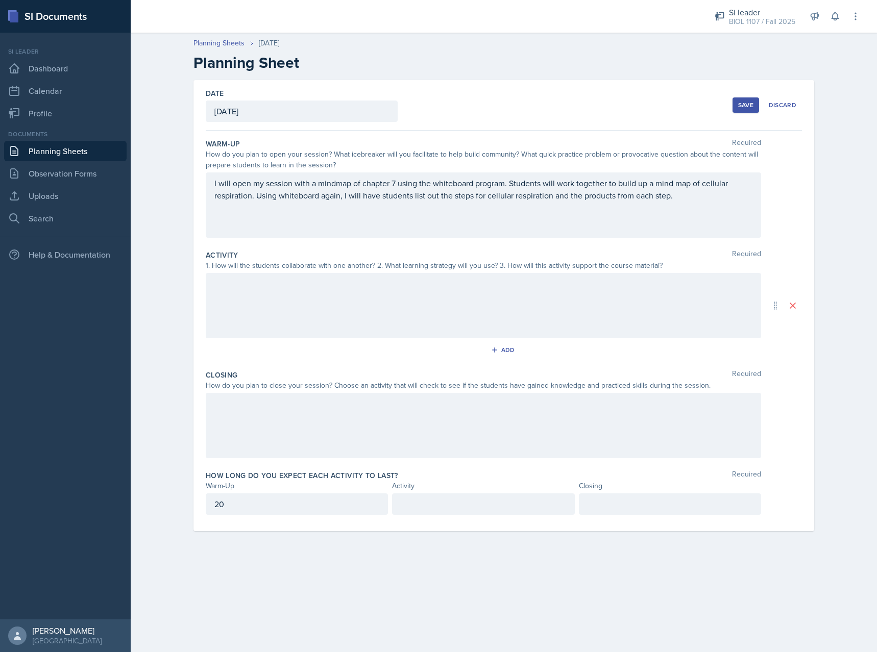
click at [468, 511] on div at bounding box center [483, 504] width 182 height 21
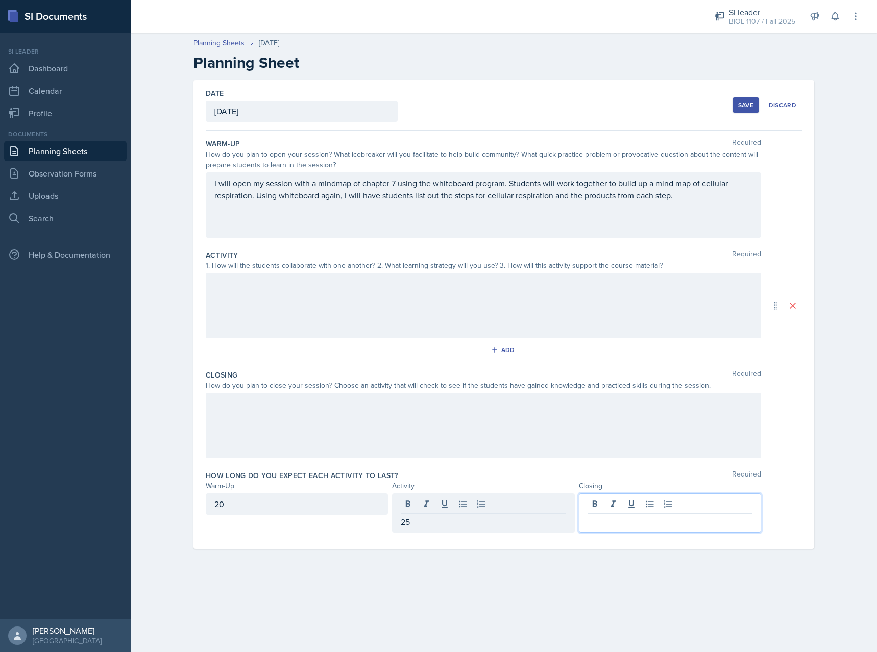
click at [681, 507] on div at bounding box center [670, 513] width 182 height 39
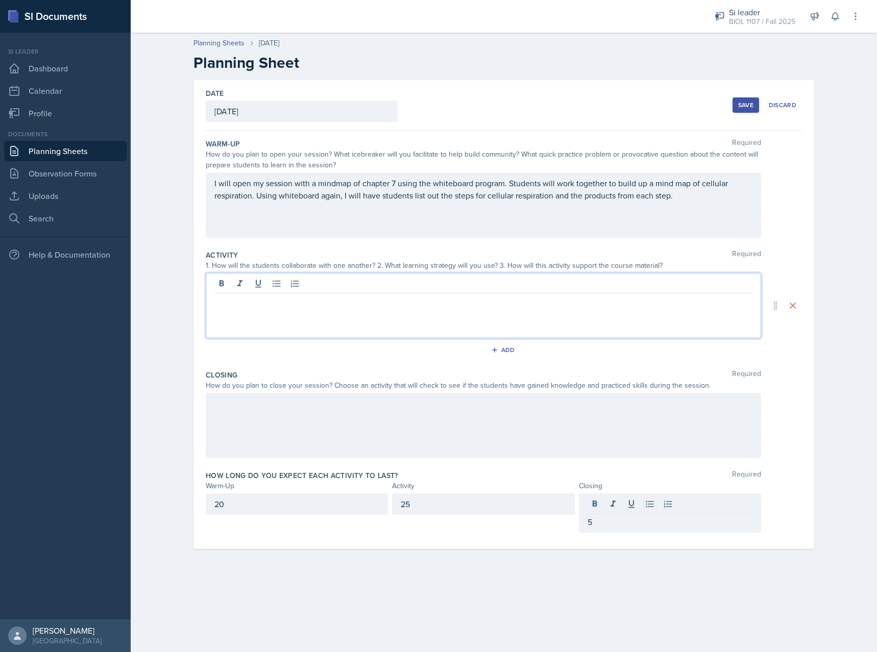
click at [328, 287] on div at bounding box center [483, 305] width 555 height 65
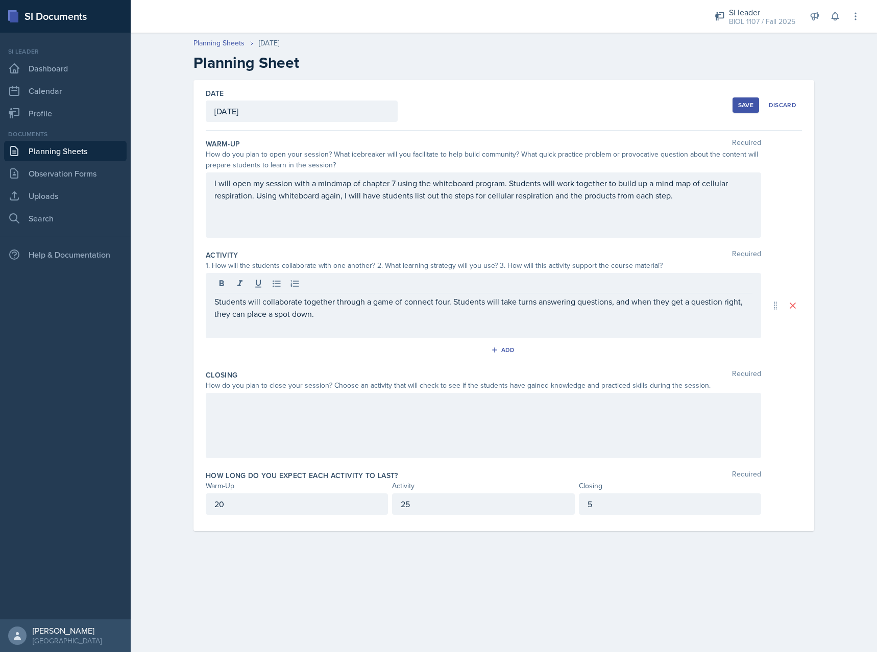
click at [514, 425] on div at bounding box center [483, 425] width 555 height 65
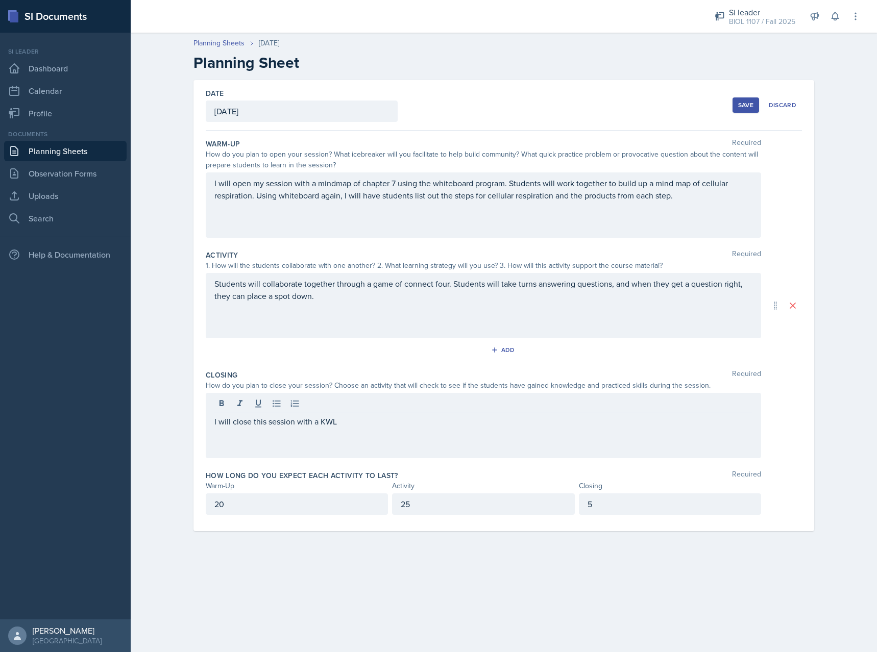
click at [746, 99] on button "Save" at bounding box center [745, 104] width 27 height 15
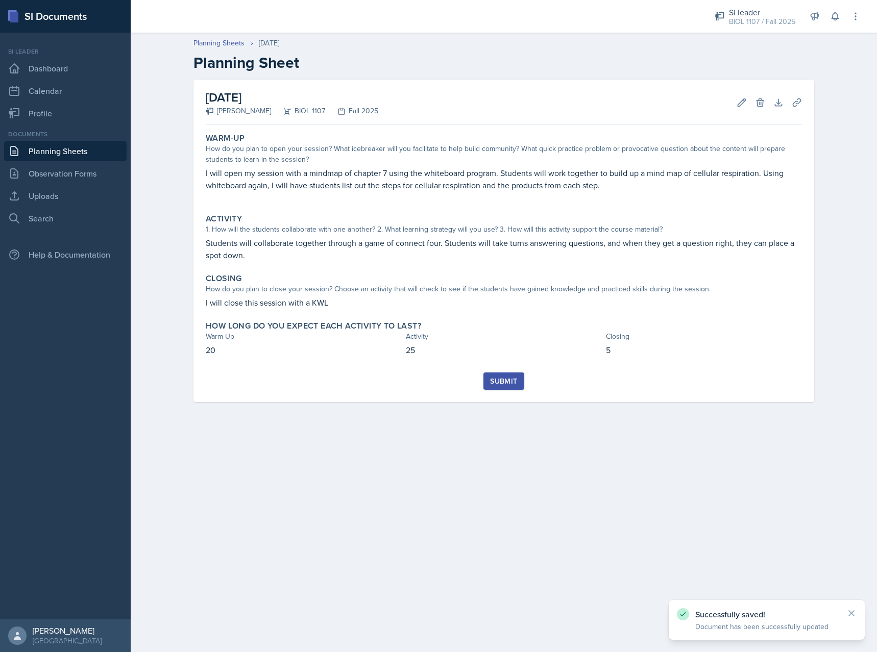
click at [507, 381] on div "Submit" at bounding box center [503, 381] width 27 height 8
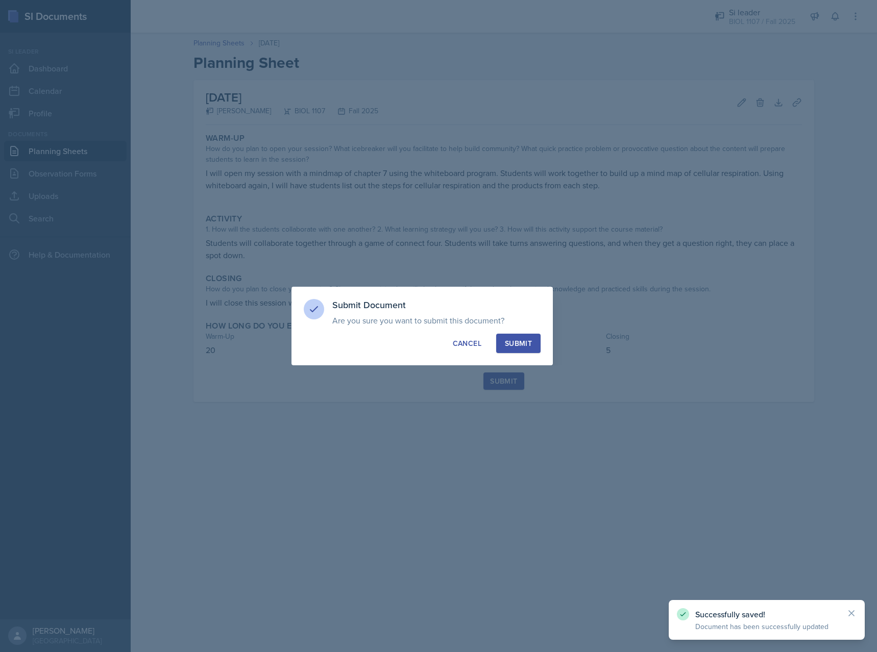
click at [527, 345] on div "Submit" at bounding box center [518, 343] width 27 height 10
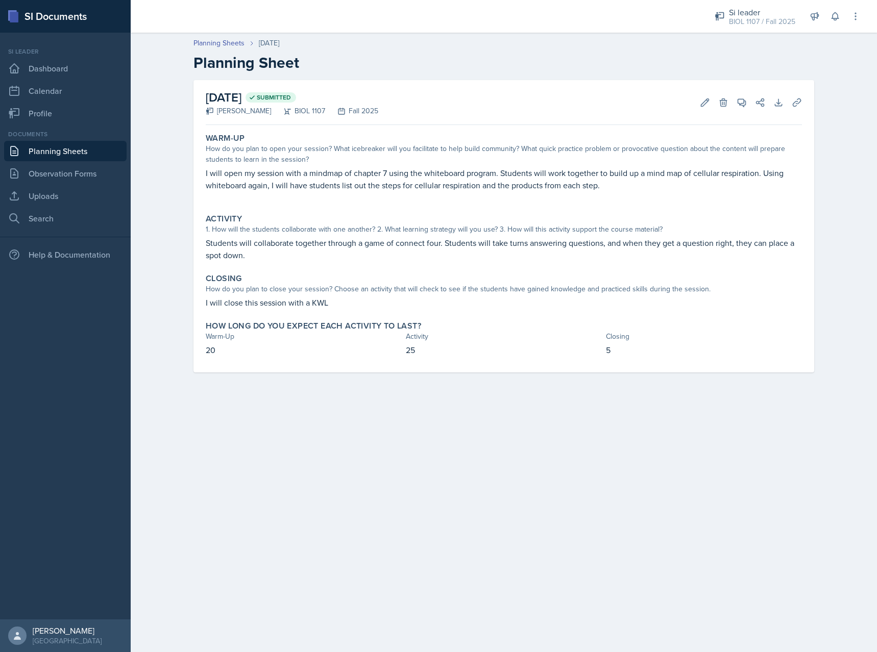
click at [58, 150] on link "Planning Sheets" at bounding box center [65, 151] width 122 height 20
